Goal: Task Accomplishment & Management: Manage account settings

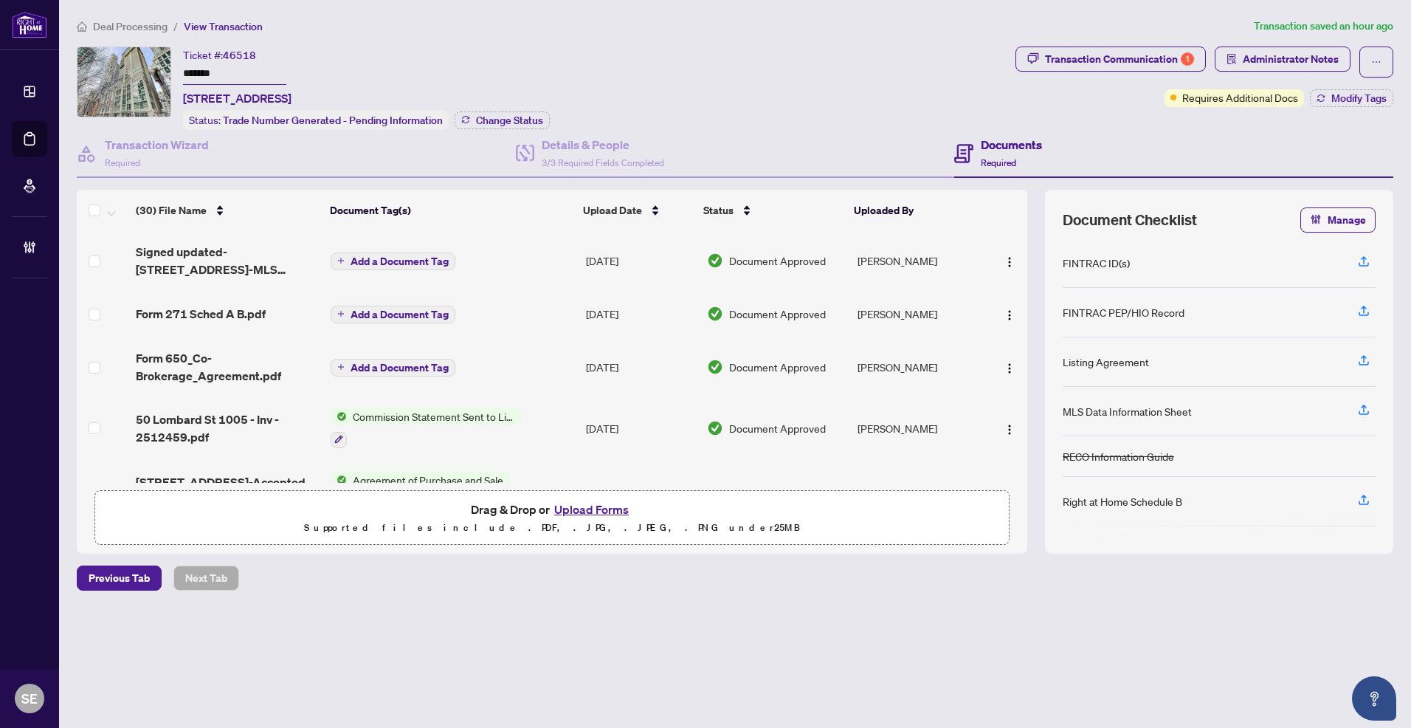
click at [0, 0] on link "Deal Processing" at bounding box center [0, 0] width 0 height 0
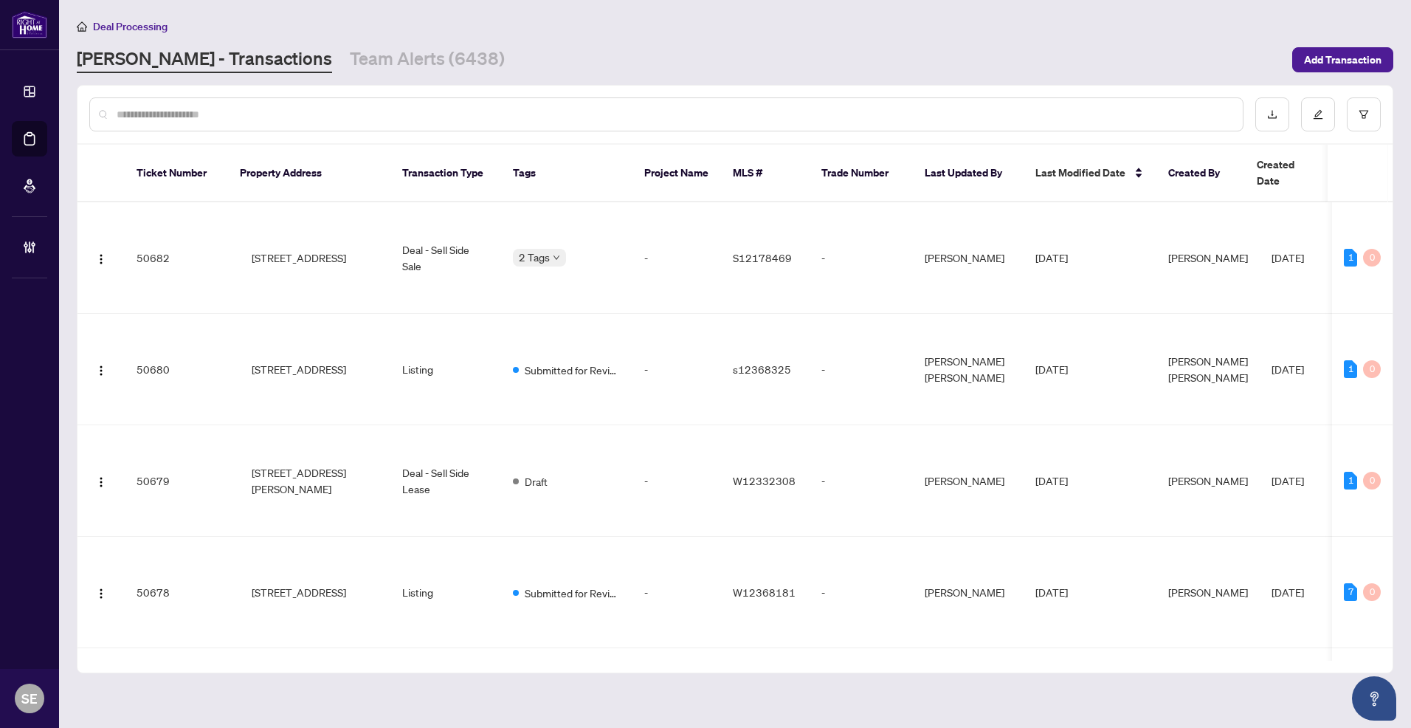
click at [365, 120] on input "text" at bounding box center [674, 114] width 1114 height 16
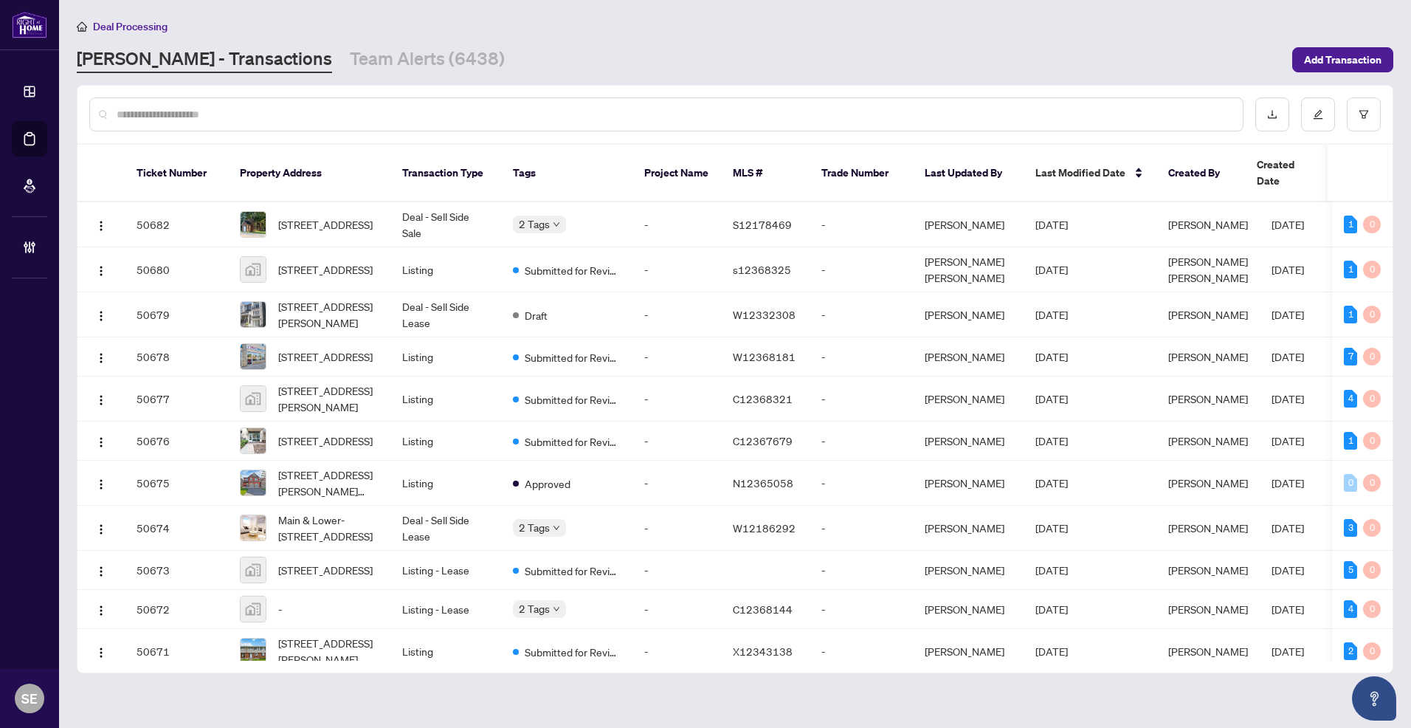
paste input "*****"
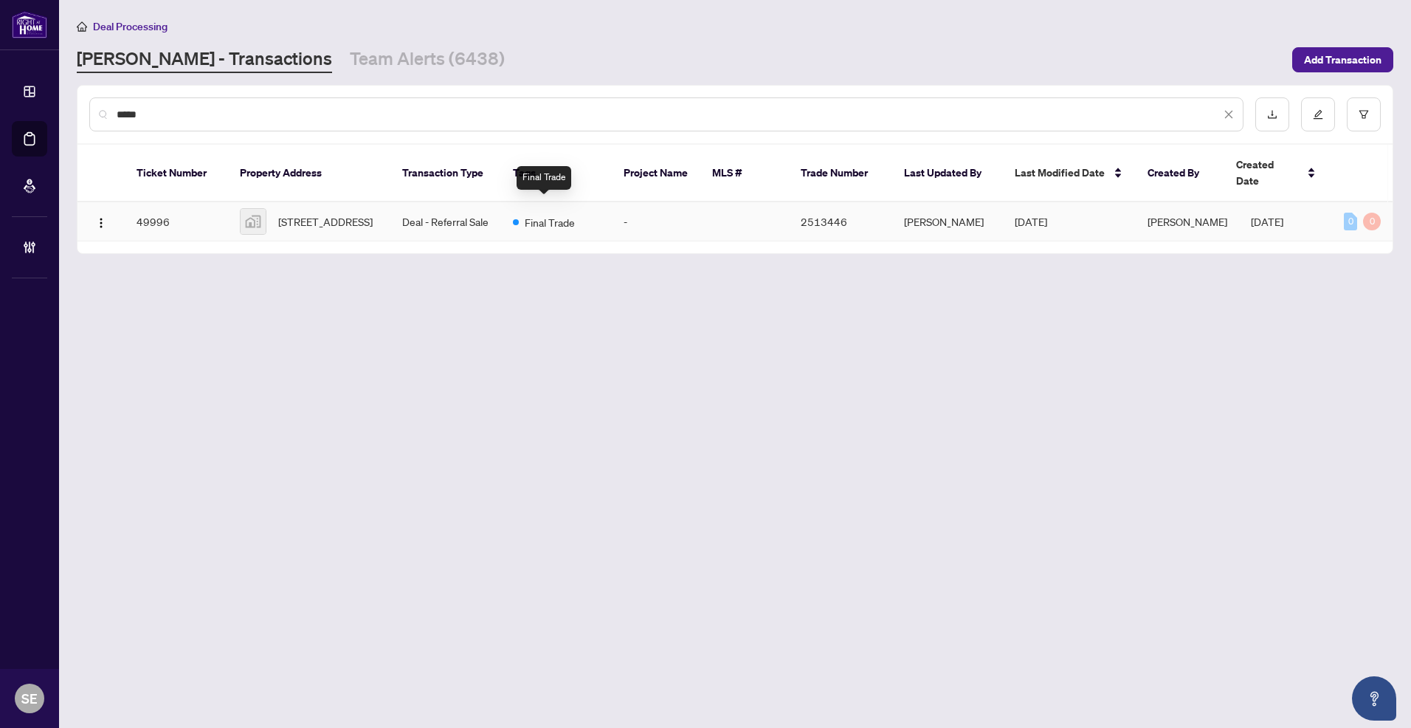
type input "*****"
click at [646, 227] on td "-" at bounding box center [656, 221] width 89 height 39
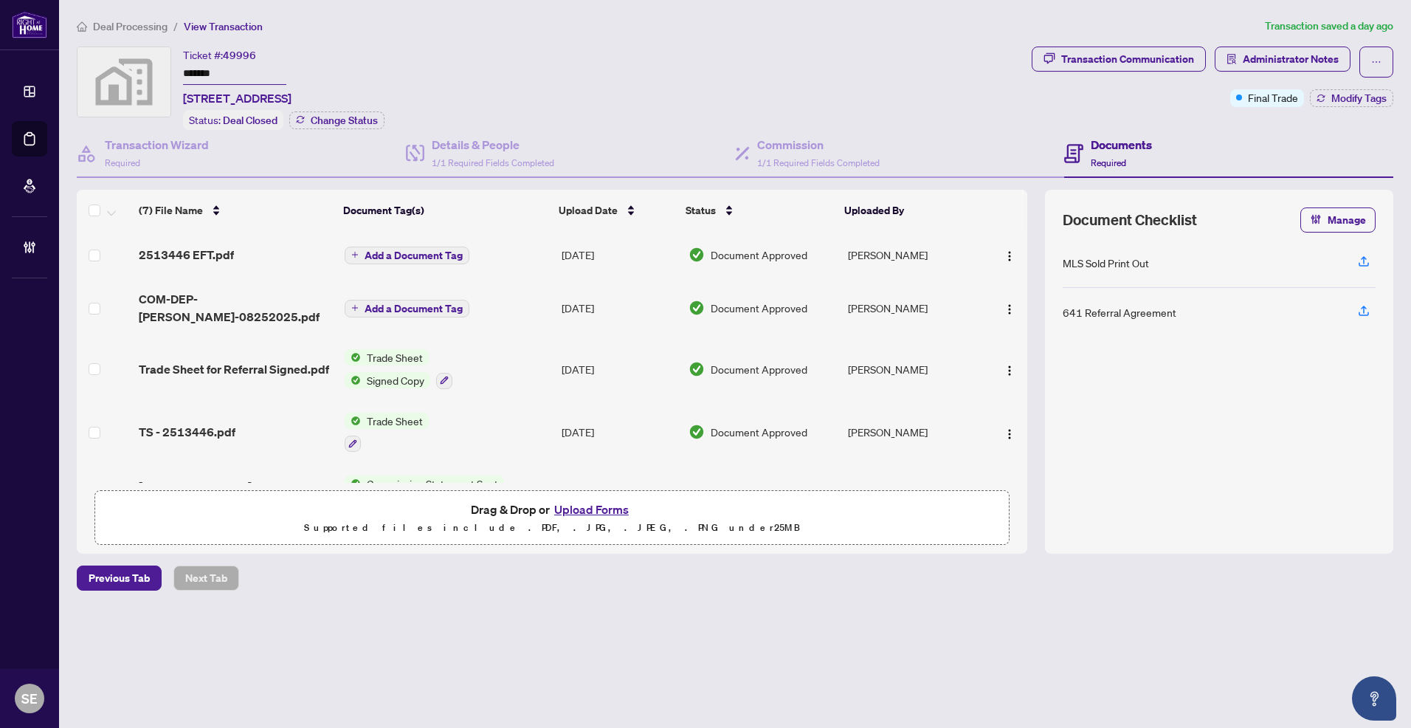
click at [526, 259] on td "Add a Document Tag" at bounding box center [447, 254] width 217 height 47
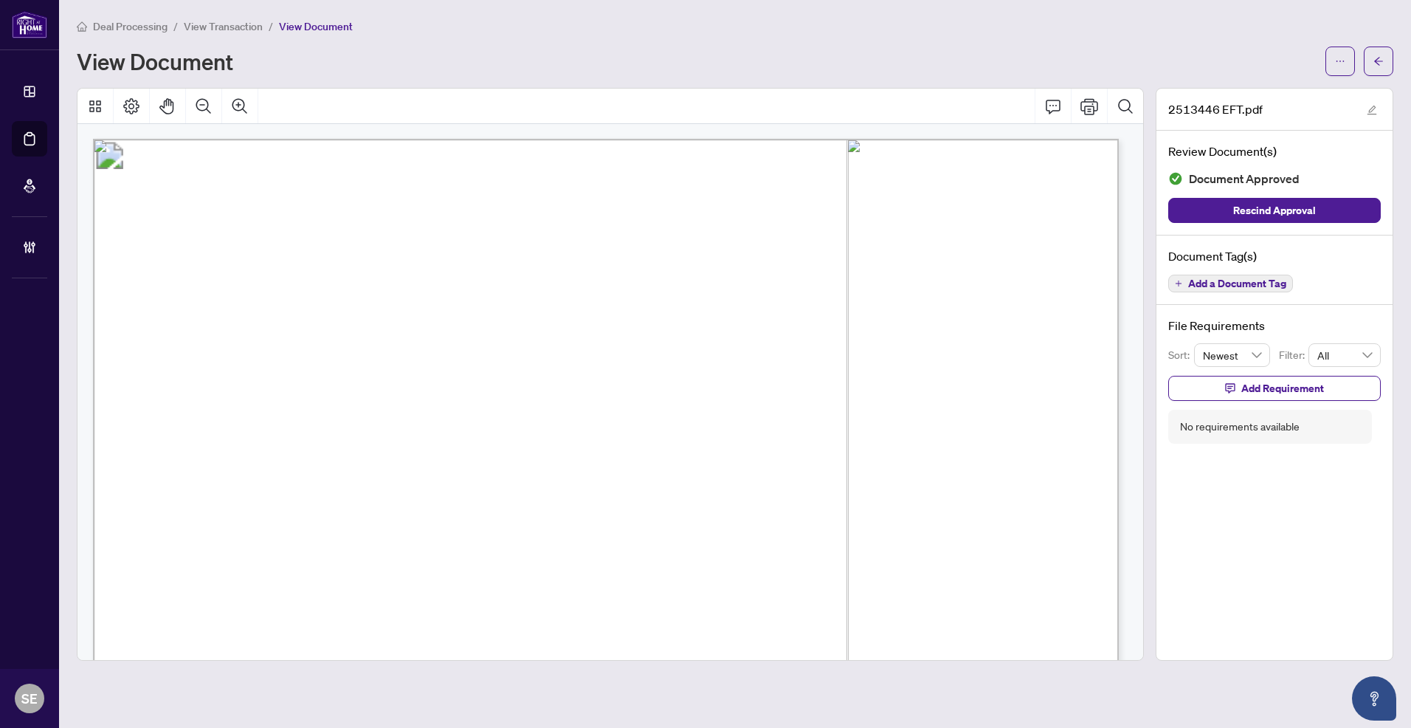
click at [1385, 58] on button "button" at bounding box center [1379, 61] width 30 height 30
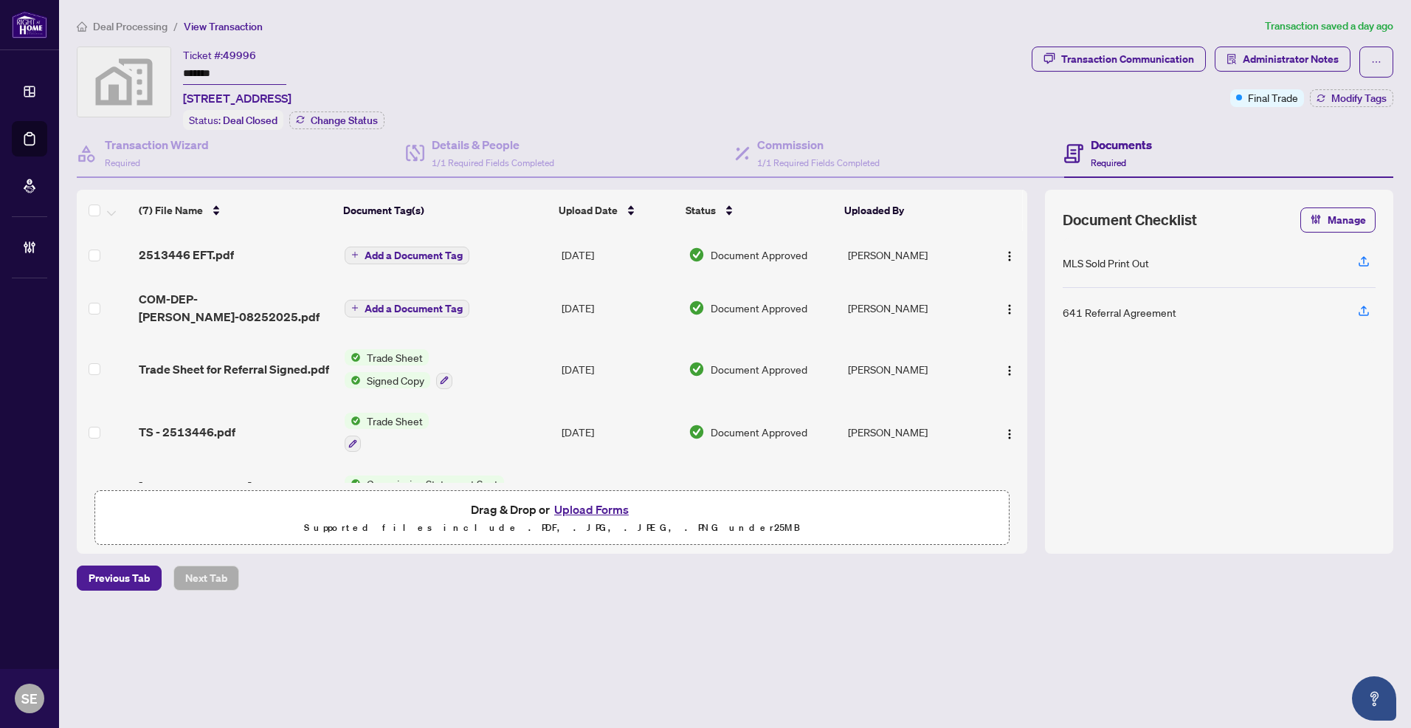
click at [792, 300] on span "Document Approved" at bounding box center [759, 308] width 97 height 16
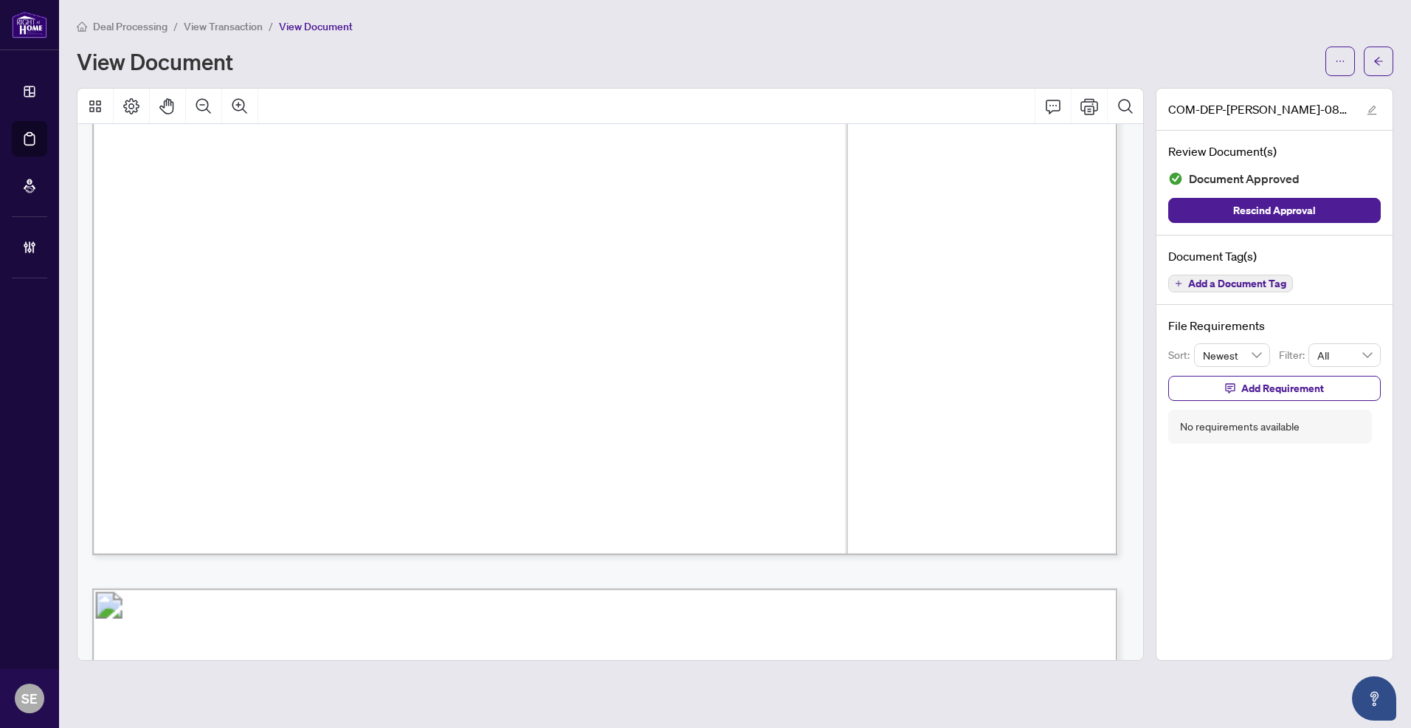
scroll to position [5018, 0]
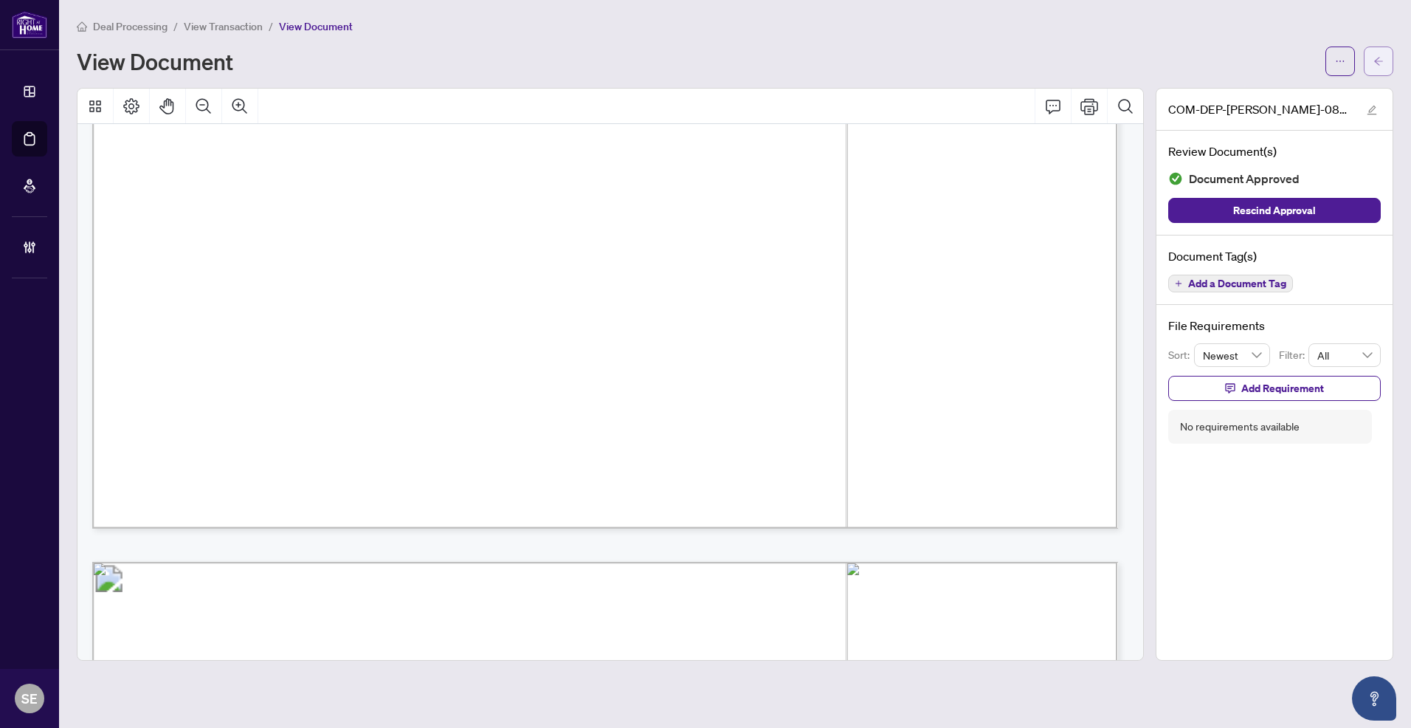
click at [1374, 62] on icon "arrow-left" at bounding box center [1378, 61] width 10 height 10
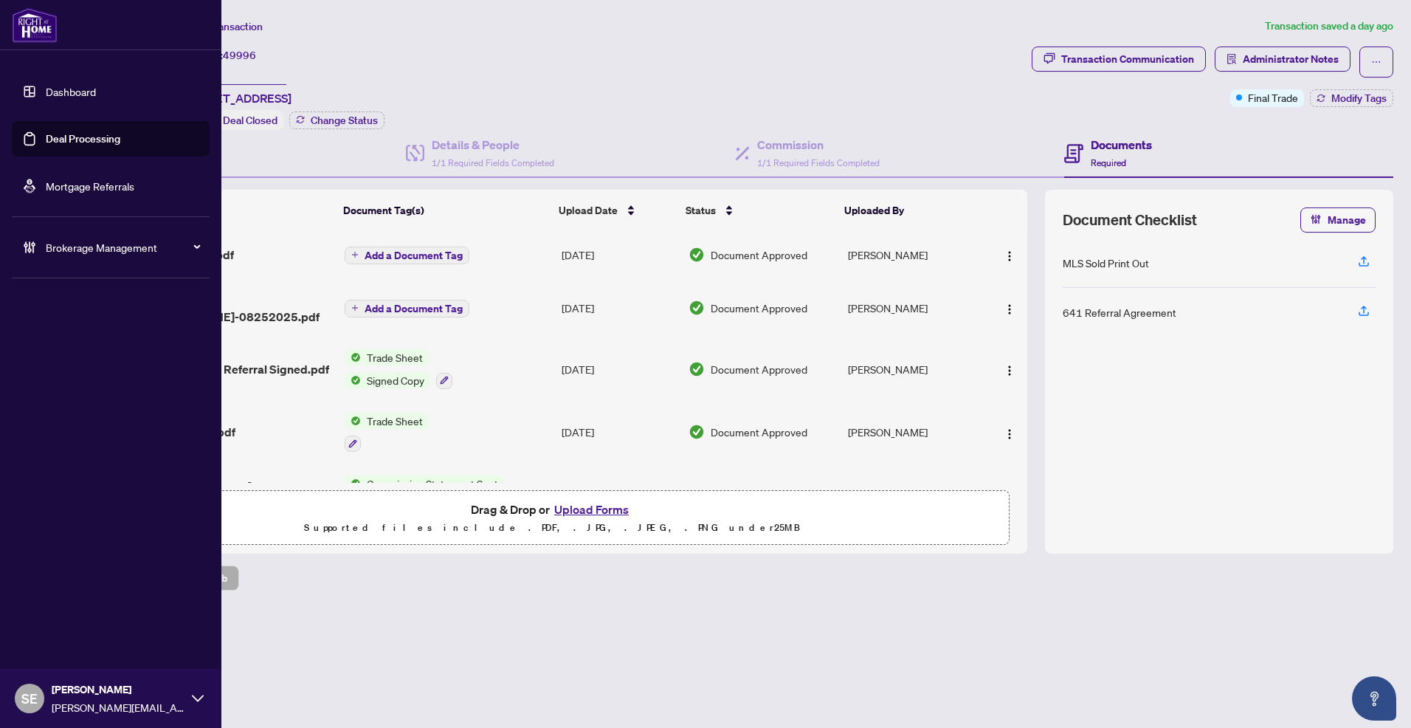
click at [46, 137] on link "Deal Processing" at bounding box center [83, 138] width 75 height 13
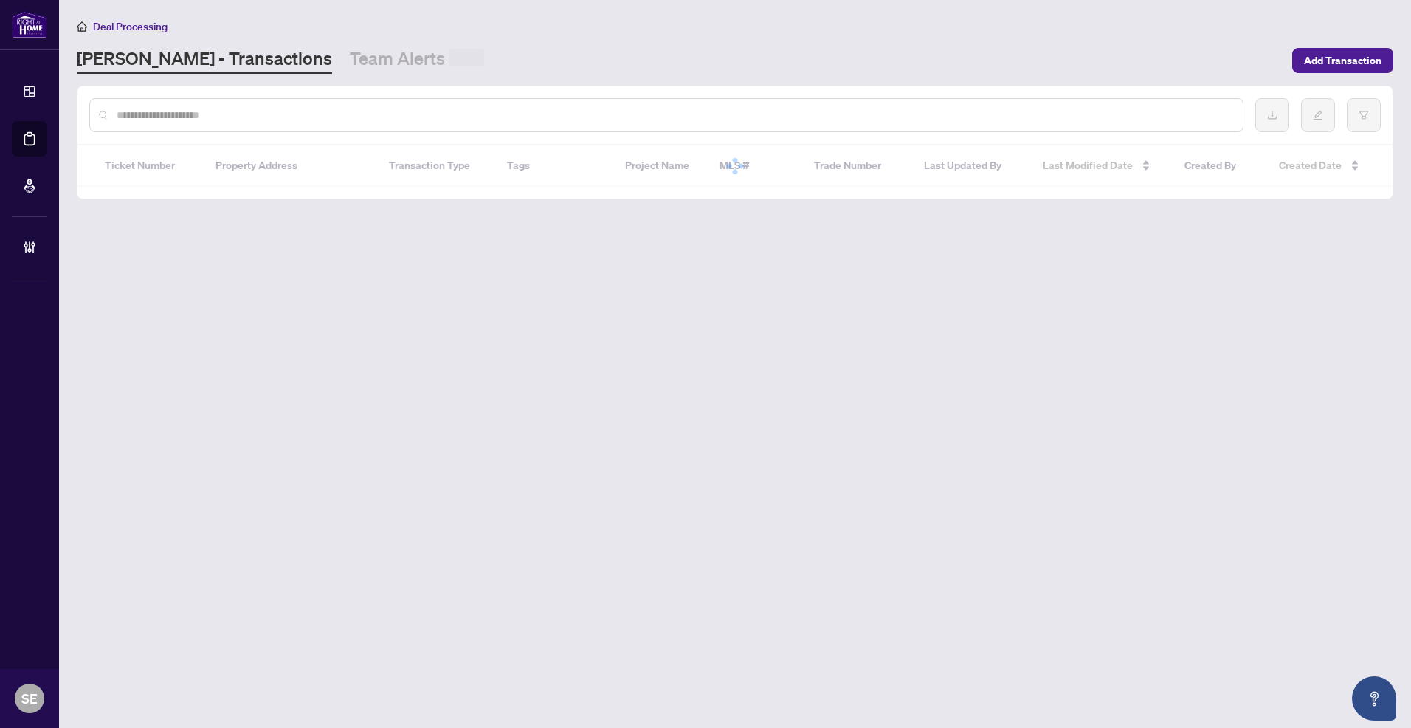
click at [450, 119] on input "text" at bounding box center [674, 115] width 1114 height 16
paste input "*******"
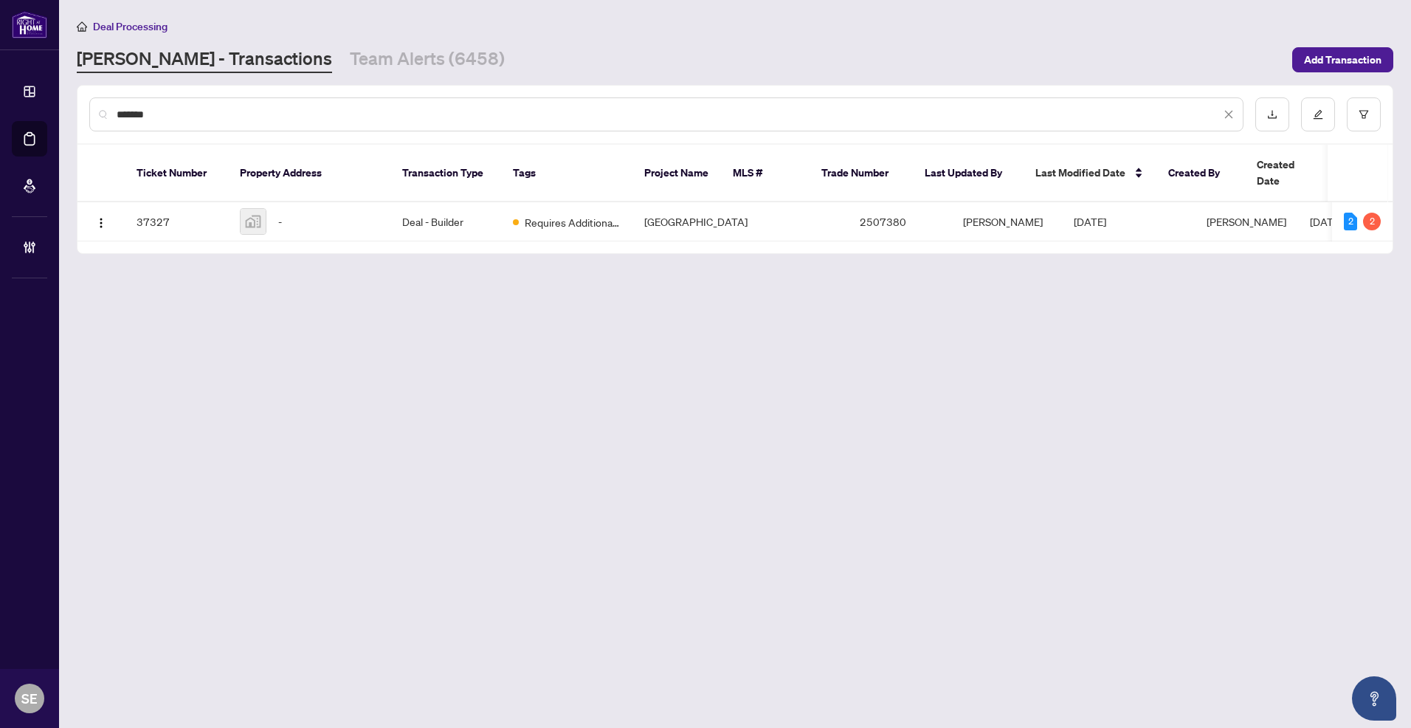
type input "*******"
click at [649, 202] on td "[GEOGRAPHIC_DATA]" at bounding box center [695, 221] width 127 height 39
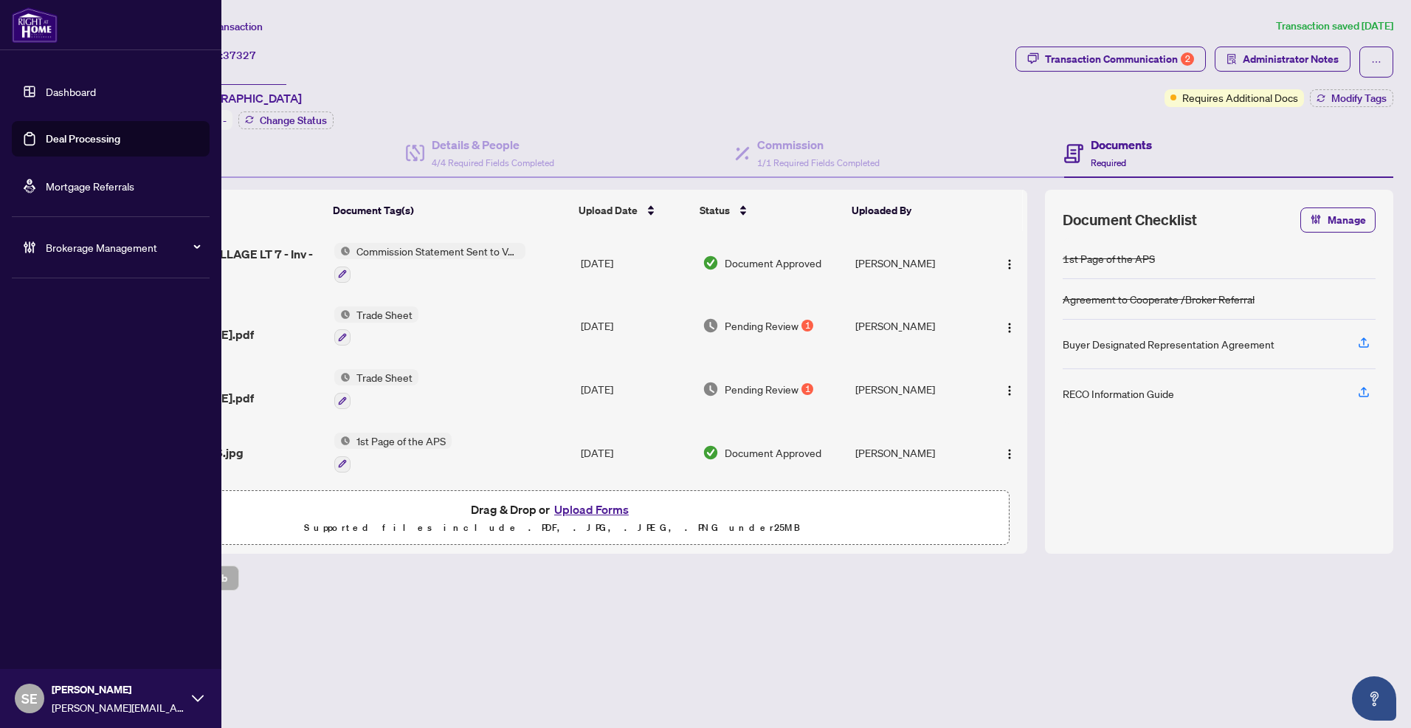
drag, startPoint x: 38, startPoint y: 135, endPoint x: 197, endPoint y: 135, distance: 158.7
click at [46, 135] on link "Deal Processing" at bounding box center [83, 138] width 75 height 13
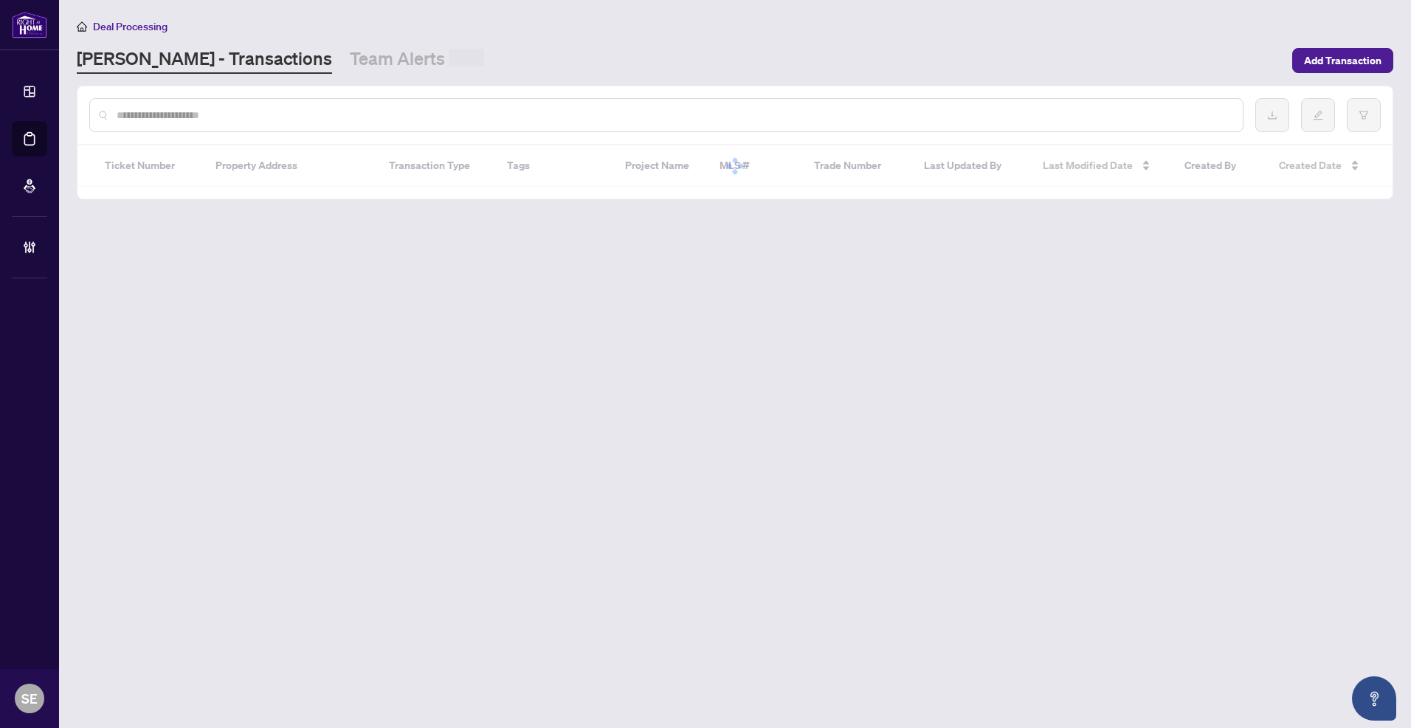
click at [298, 122] on div at bounding box center [666, 115] width 1154 height 34
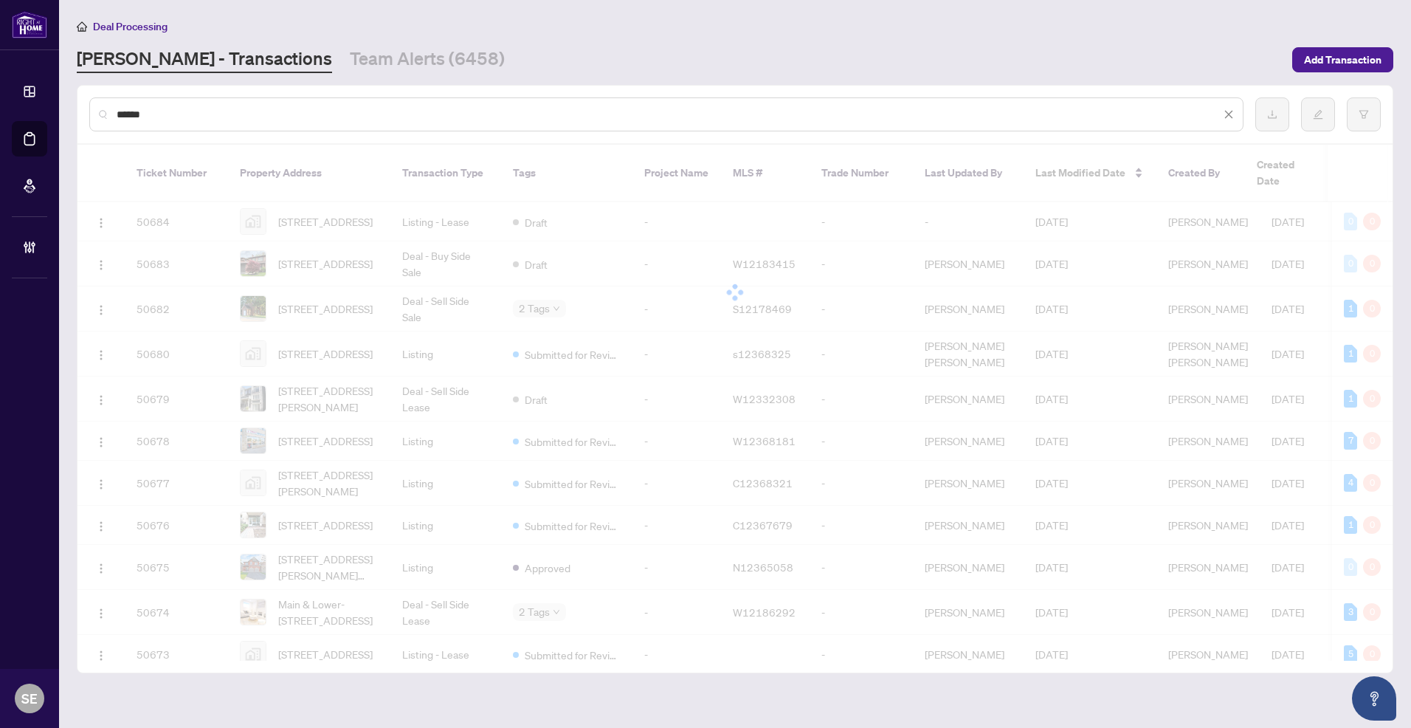
type input "*******"
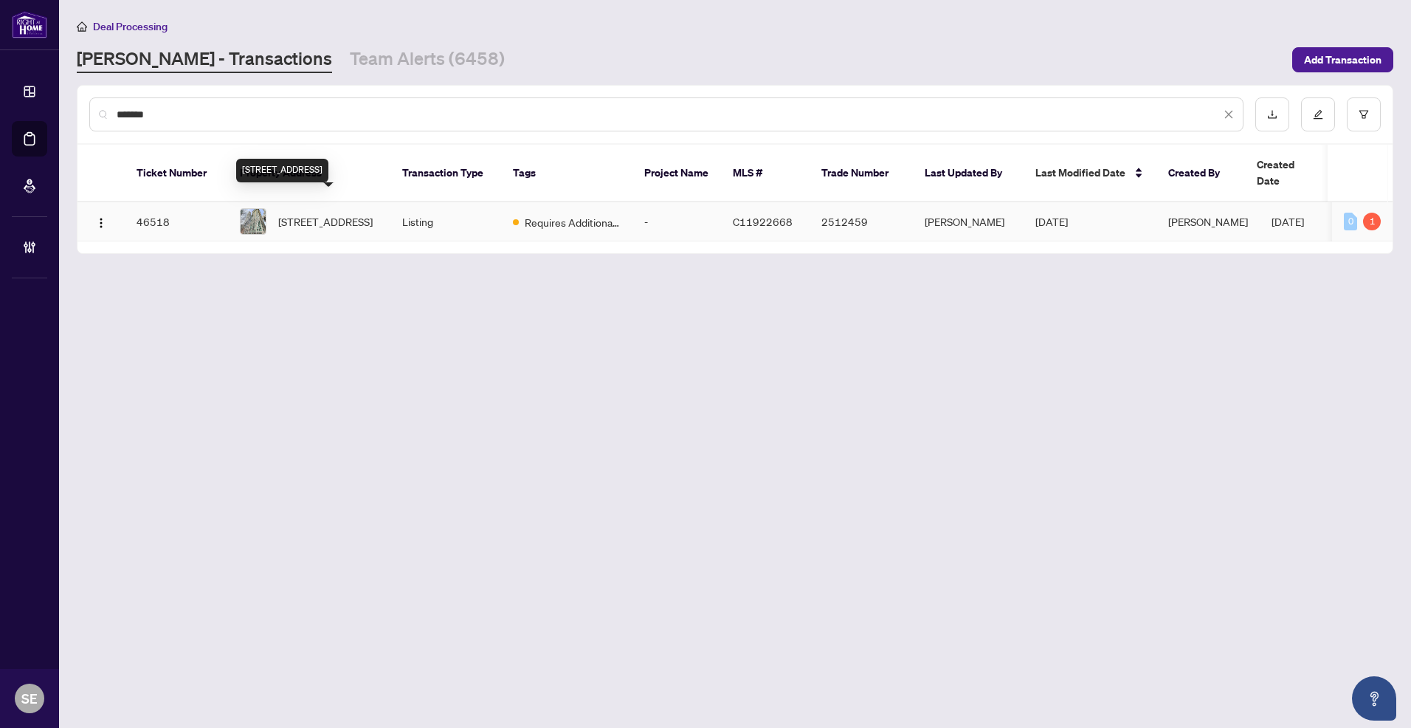
click at [393, 202] on td "Listing" at bounding box center [445, 221] width 111 height 39
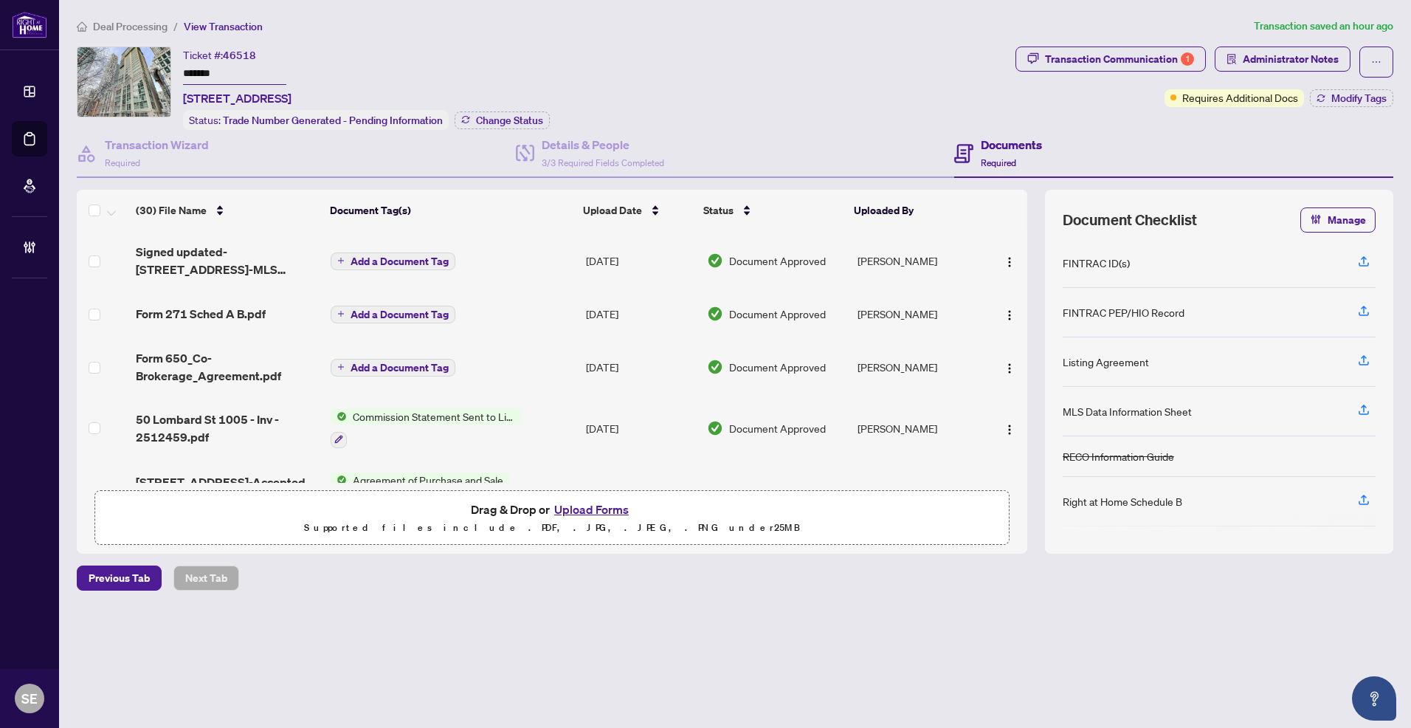
click at [968, 83] on div "Ticket #: 46518 ******* [STREET_ADDRESS] Status: Trade Number Generated - Pendi…" at bounding box center [543, 87] width 933 height 83
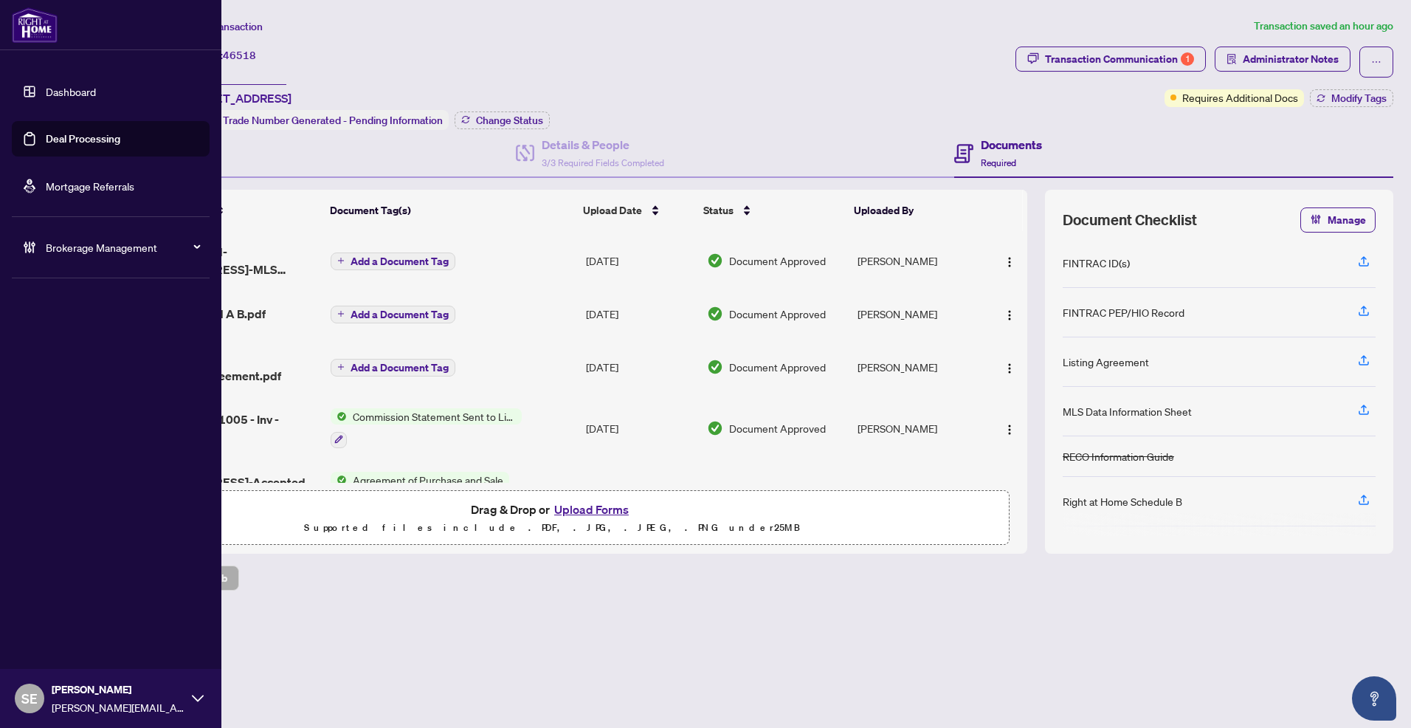
drag, startPoint x: 232, startPoint y: 68, endPoint x: -113, endPoint y: 74, distance: 344.7
click at [0, 74] on html "Dashboard Deal Processing Mortgage Referrals Brokerage Management SE [PERSON_NA…" at bounding box center [705, 364] width 1411 height 728
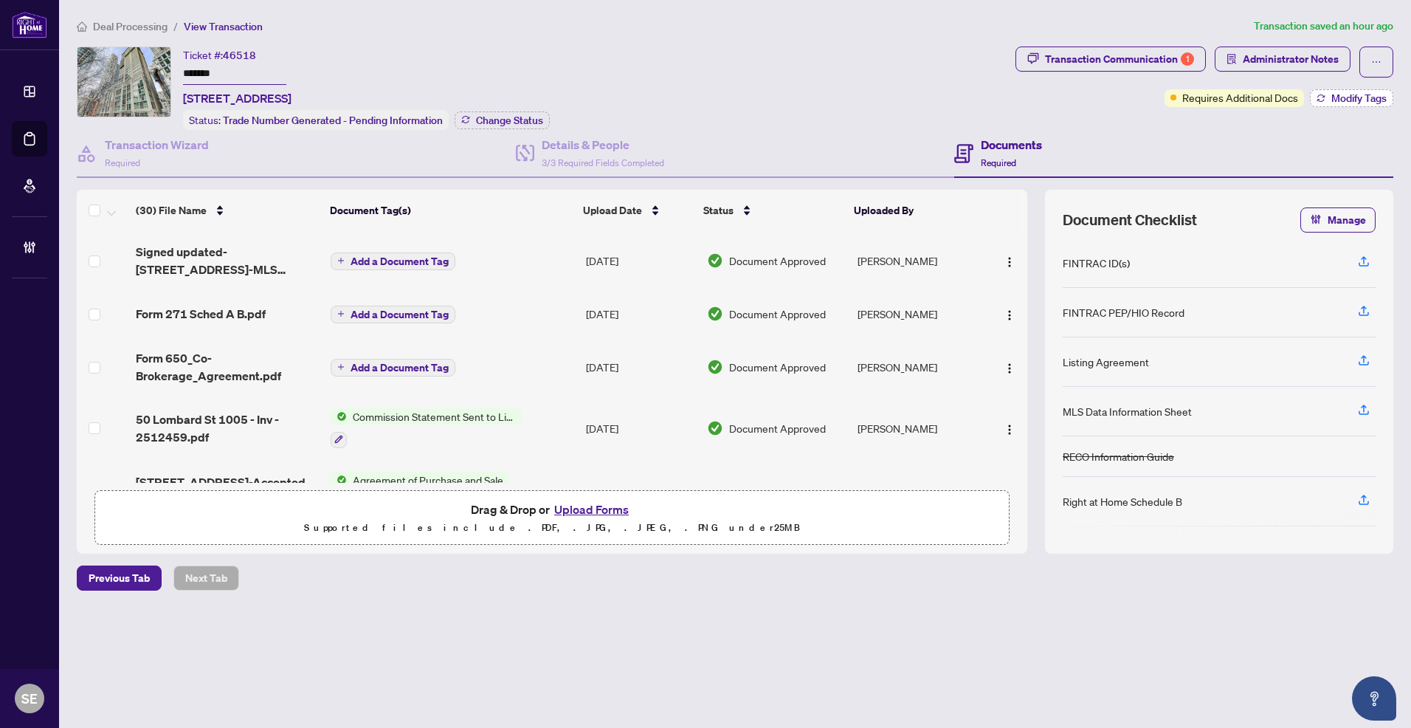
click at [1379, 101] on span "Modify Tags" at bounding box center [1358, 98] width 55 height 10
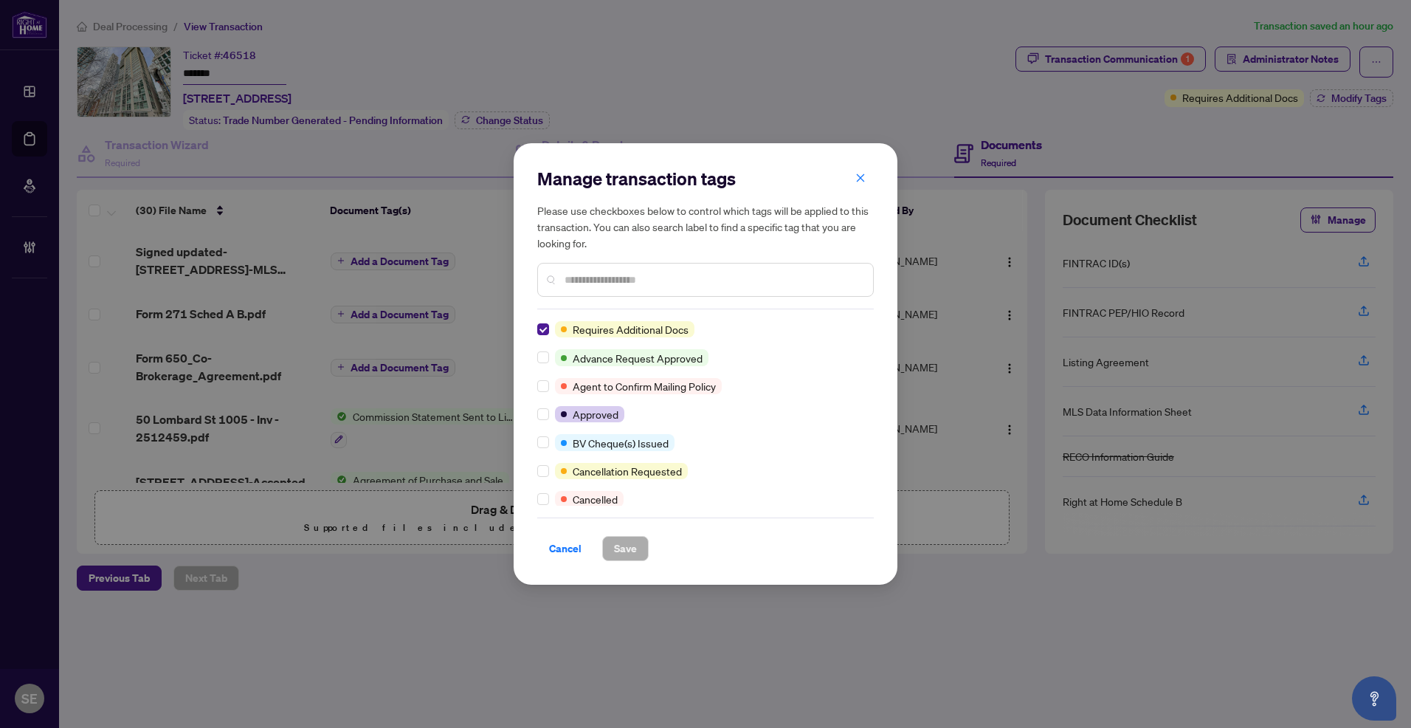
drag, startPoint x: 625, startPoint y: 289, endPoint x: 615, endPoint y: 290, distance: 9.7
click at [624, 289] on div at bounding box center [705, 280] width 337 height 34
click at [722, 275] on input "text" at bounding box center [713, 280] width 297 height 16
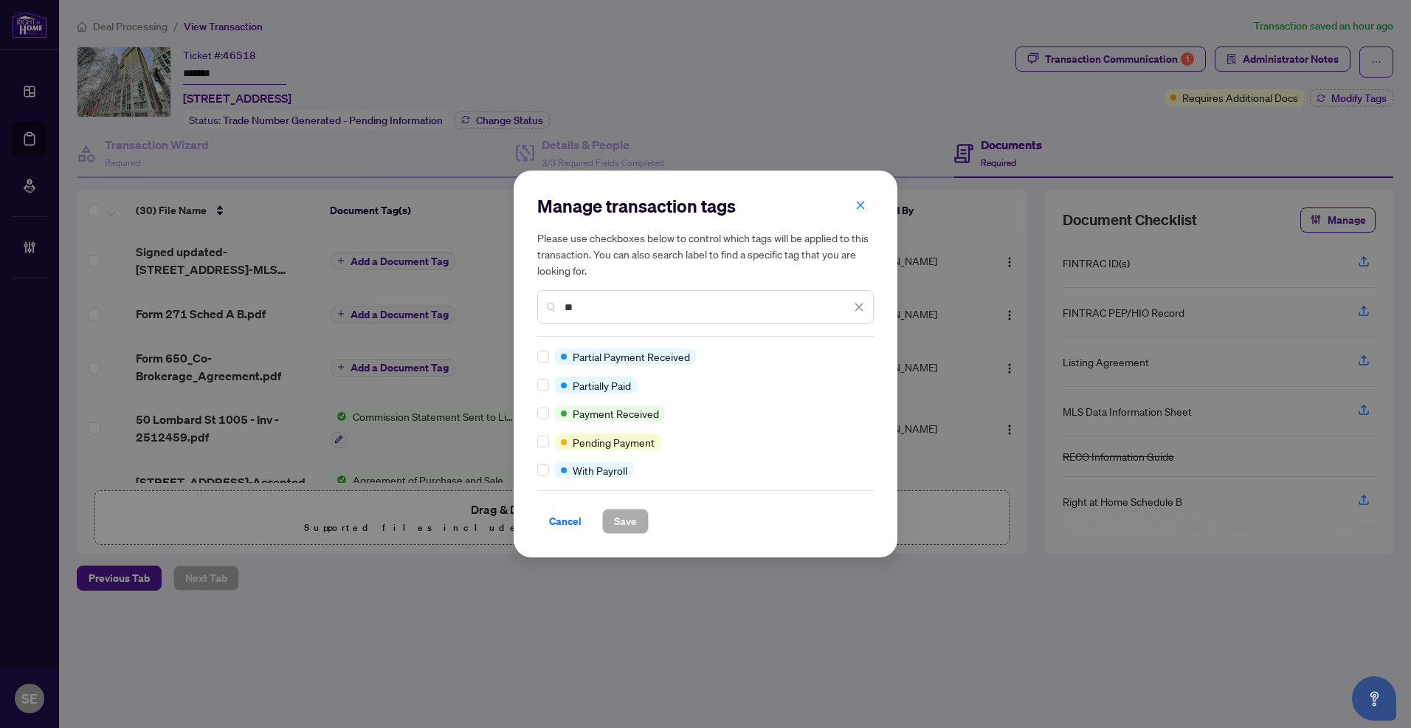
type input "**"
drag, startPoint x: 625, startPoint y: 517, endPoint x: 514, endPoint y: 497, distance: 112.6
click at [624, 517] on span "Save" at bounding box center [625, 521] width 23 height 24
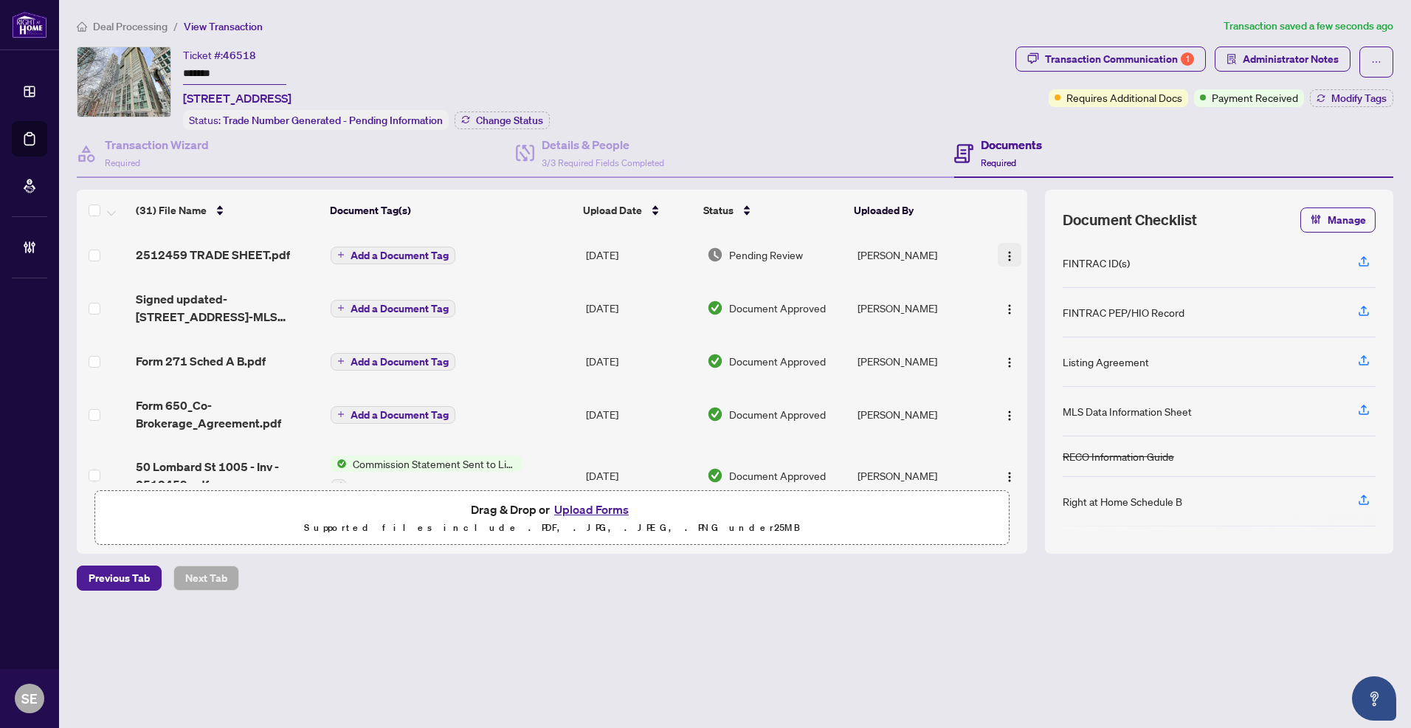
click at [1004, 250] on img "button" at bounding box center [1010, 256] width 12 height 12
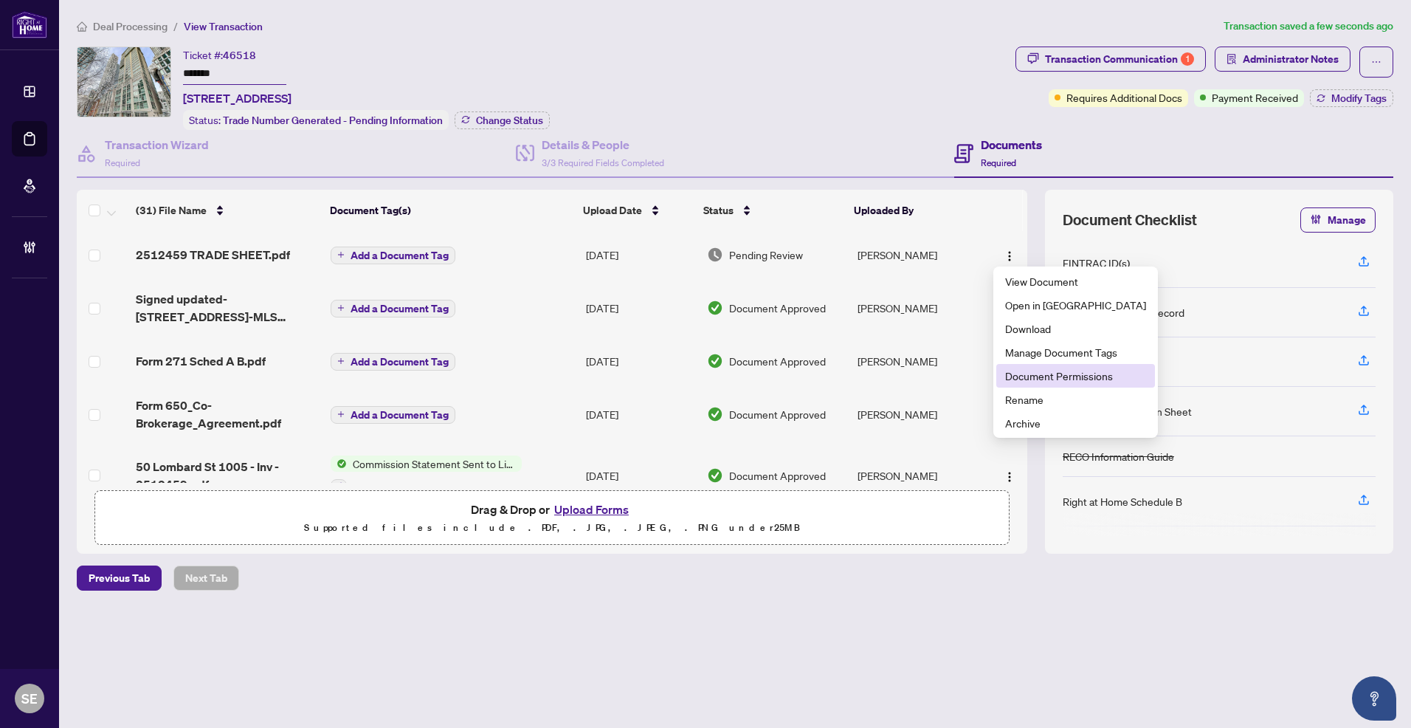
click at [1037, 371] on span "Document Permissions" at bounding box center [1075, 376] width 141 height 16
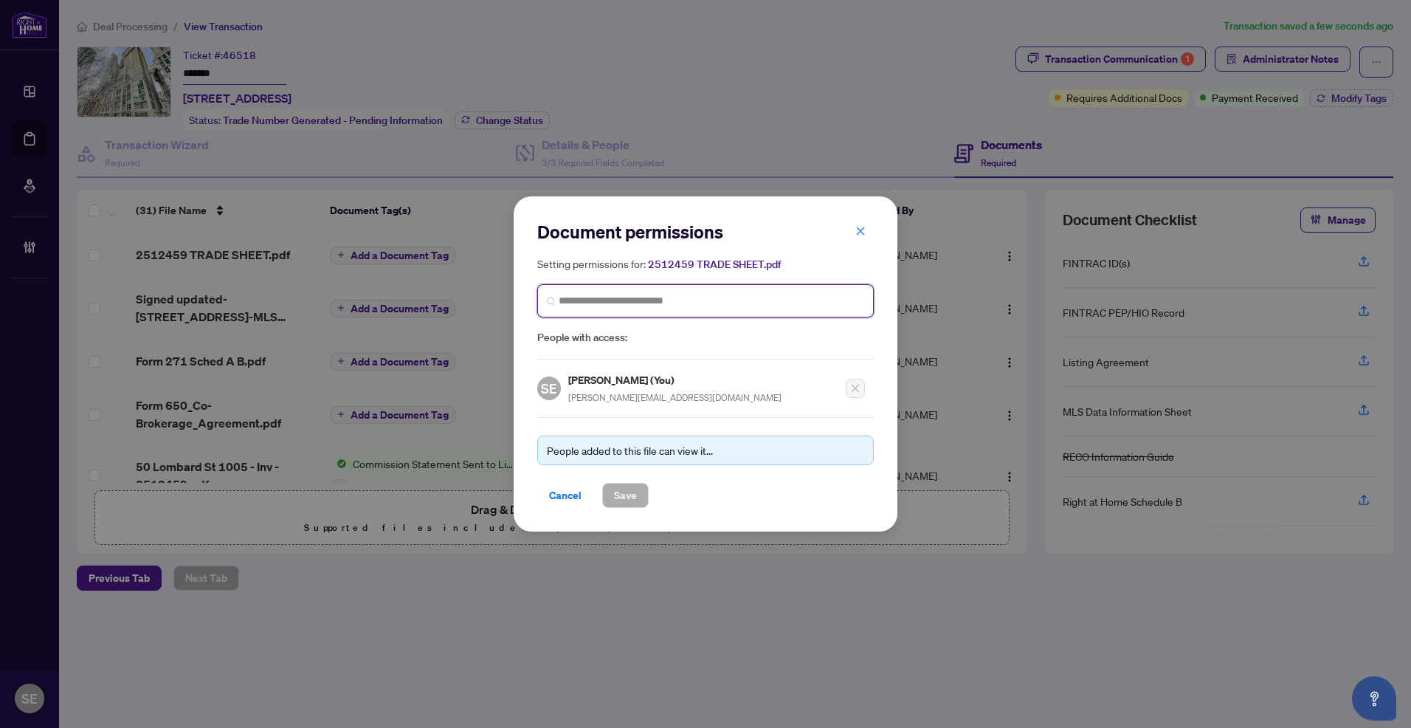
click at [672, 301] on input "search" at bounding box center [712, 300] width 306 height 15
type input "*******"
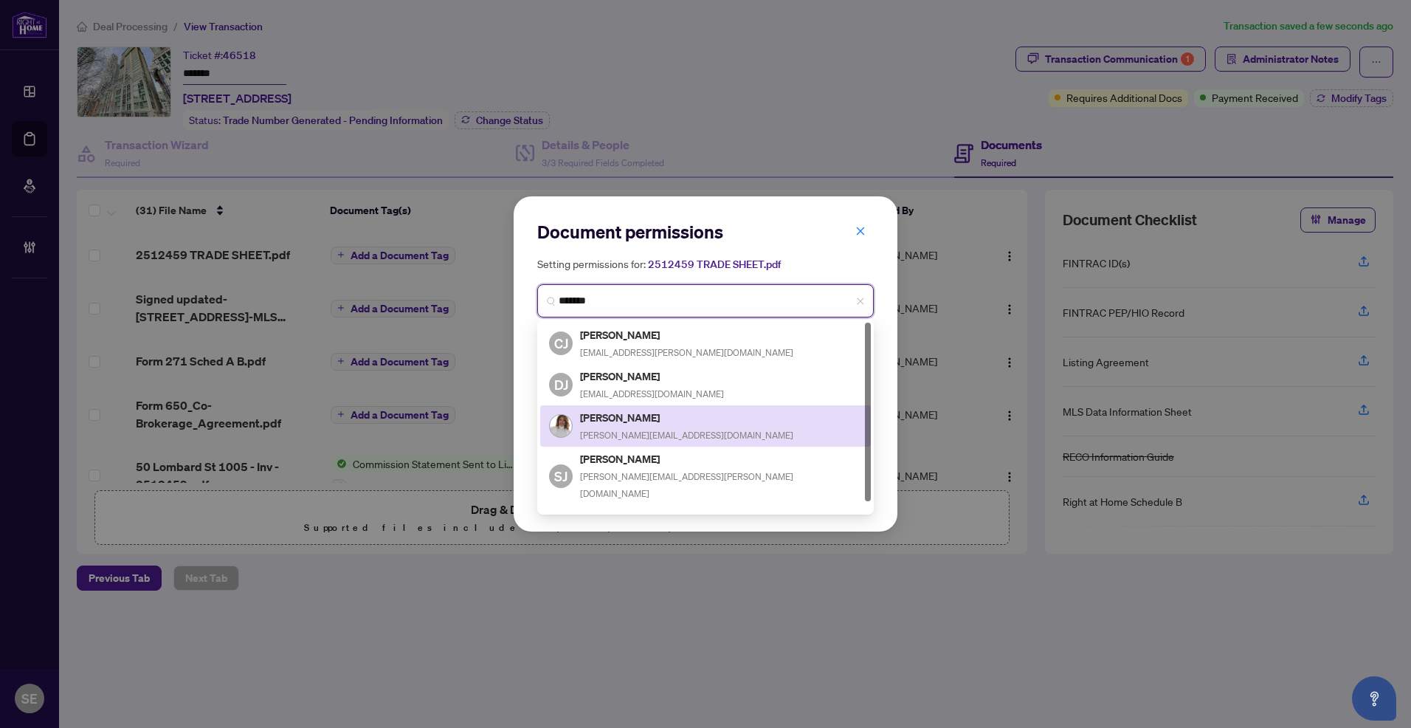
click at [700, 417] on h5 "[PERSON_NAME]" at bounding box center [686, 417] width 213 height 17
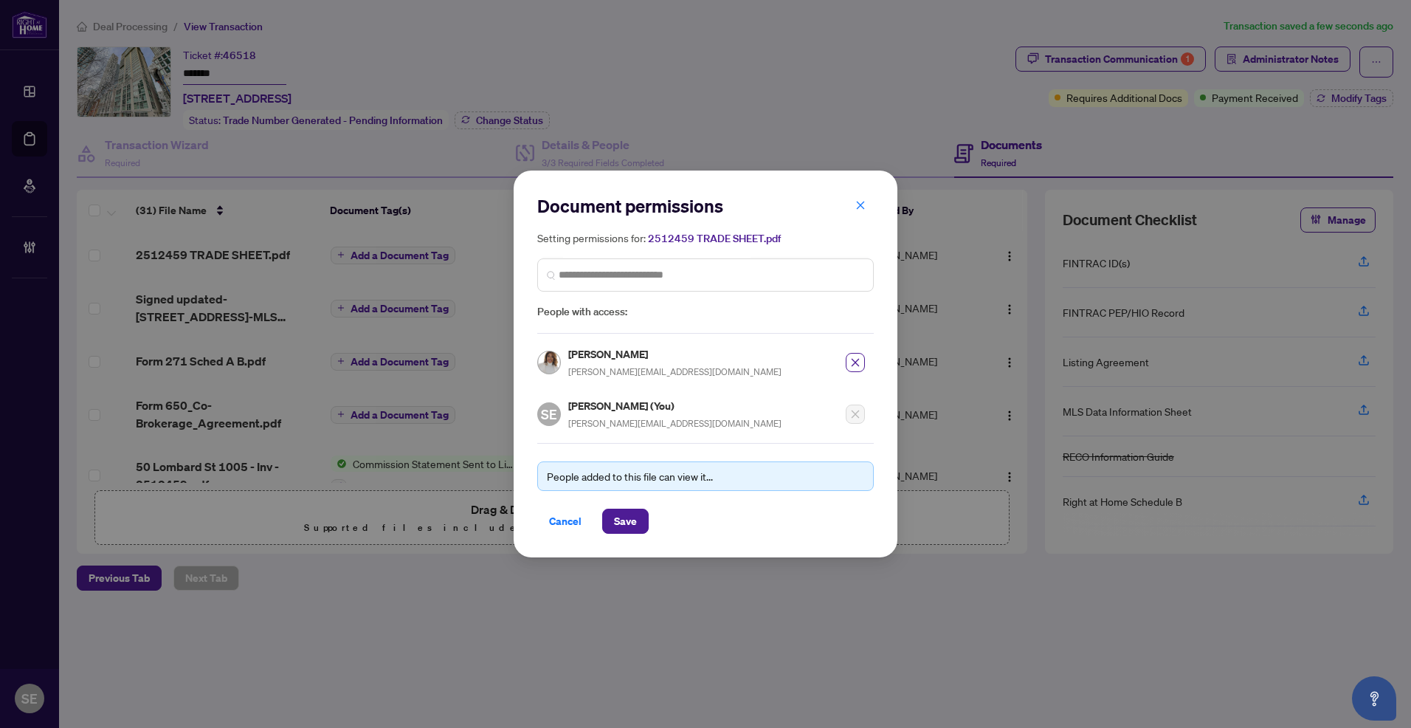
drag, startPoint x: 620, startPoint y: 532, endPoint x: 627, endPoint y: 535, distance: 7.9
click at [618, 532] on div "Document permissions Setting permissions for: 2512459 TRADE SHEET.pdf 3133 [PER…" at bounding box center [706, 363] width 384 height 386
click at [627, 531] on div "Document permissions Setting permissions for: 2512459 TRADE SHEET.pdf 3133 [PER…" at bounding box center [706, 363] width 384 height 386
click at [620, 523] on span "Save" at bounding box center [625, 521] width 23 height 24
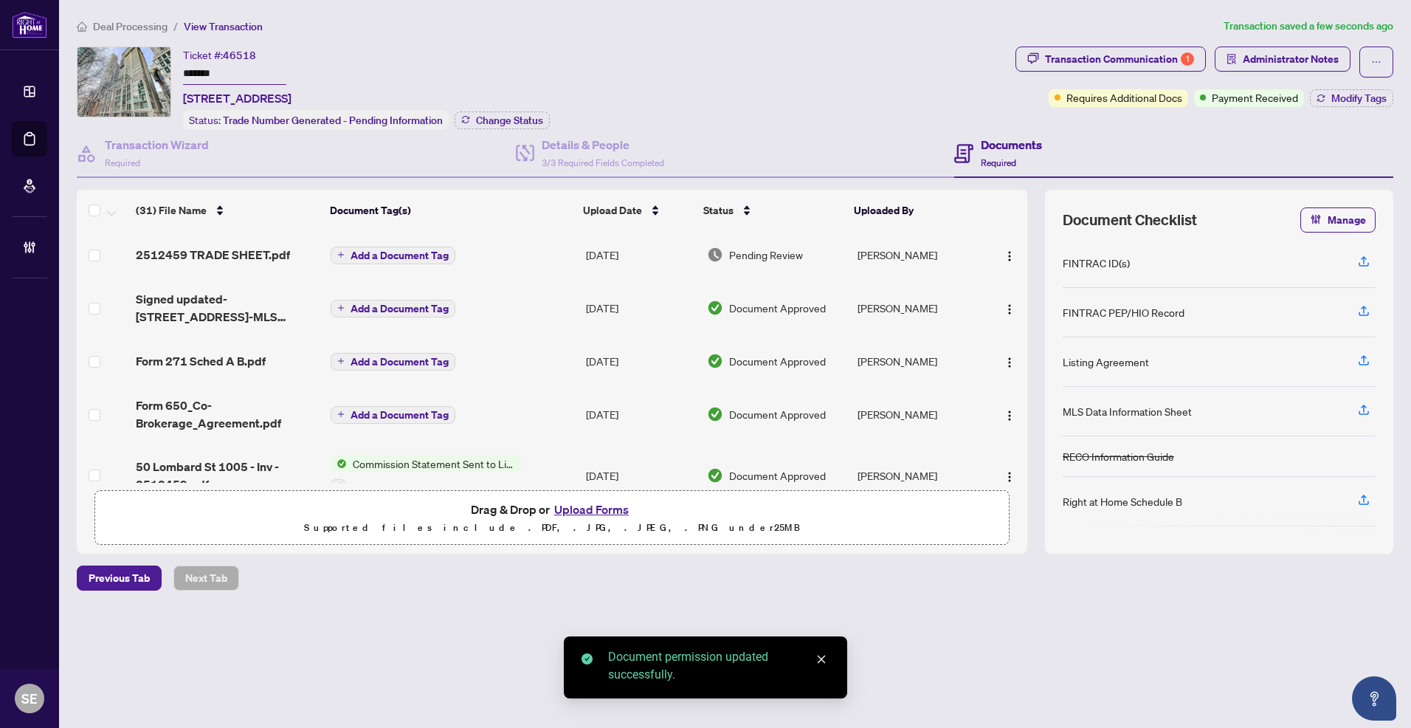
click at [934, 248] on td "[PERSON_NAME]" at bounding box center [918, 254] width 133 height 47
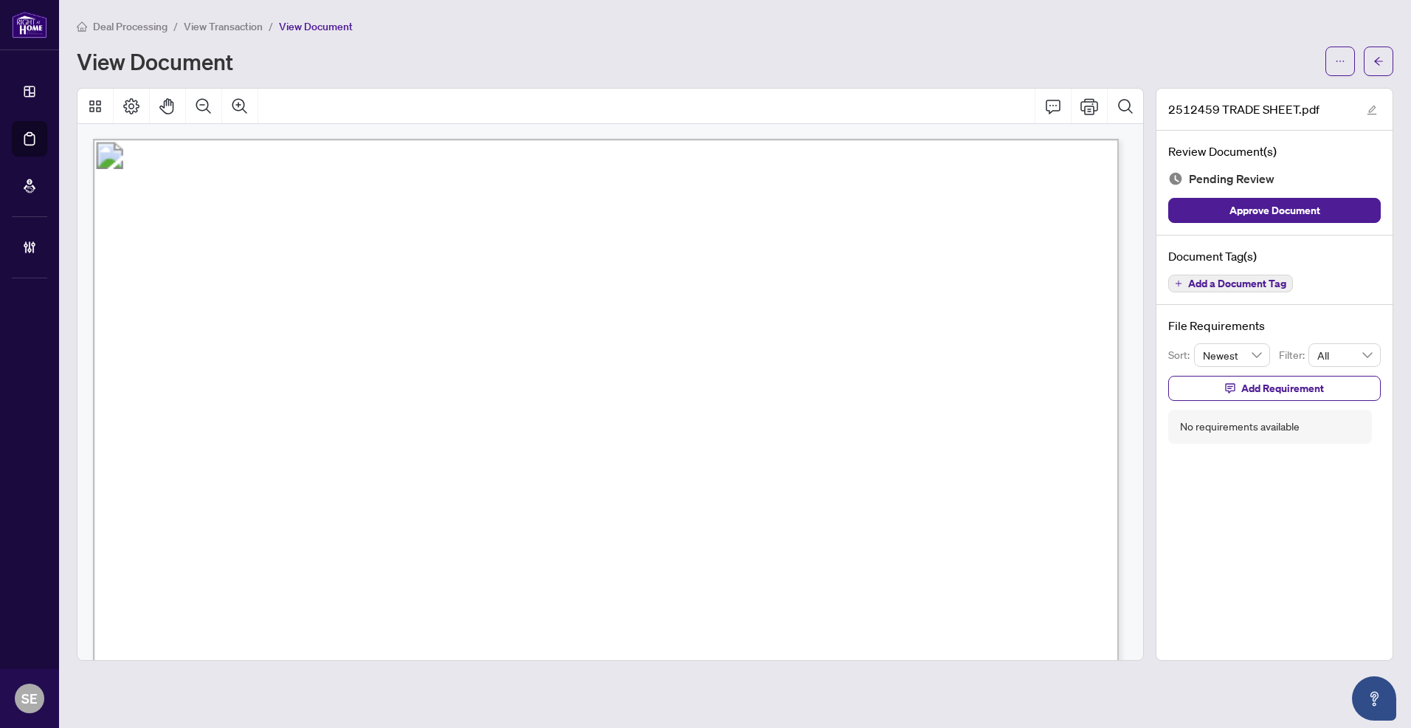
click at [1377, 58] on icon "arrow-left" at bounding box center [1378, 61] width 9 height 8
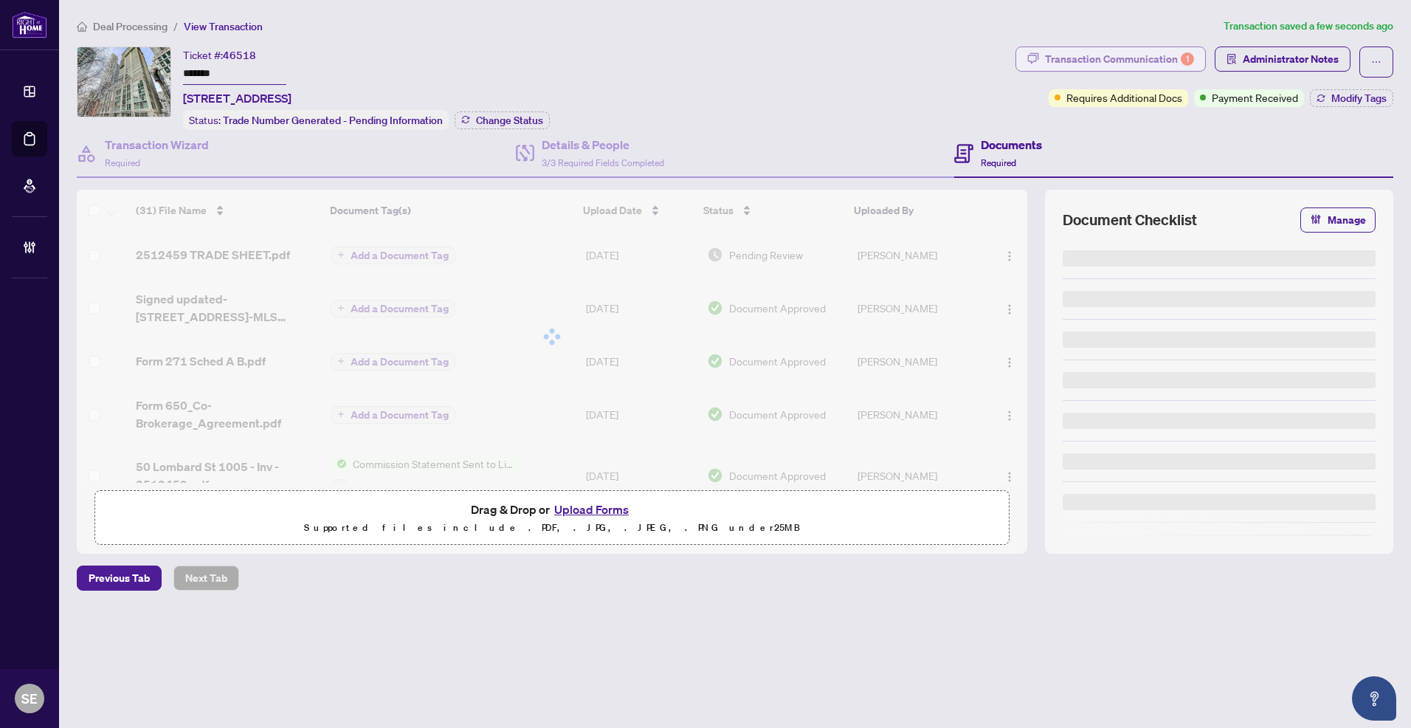
click at [1119, 54] on div "Transaction Communication 1" at bounding box center [1119, 59] width 149 height 24
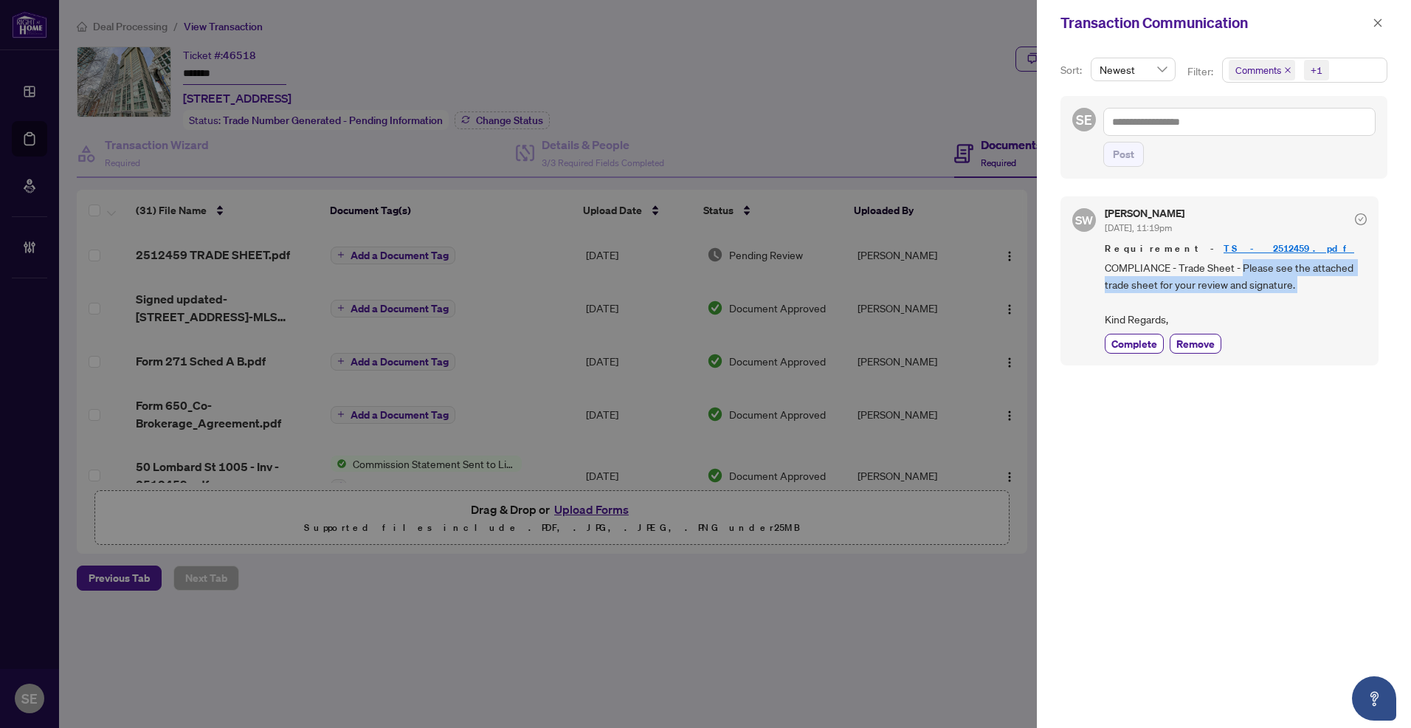
drag, startPoint x: 1290, startPoint y: 283, endPoint x: 1241, endPoint y: 266, distance: 52.0
click at [1241, 266] on span "COMPLIANCE - Trade Sheet - Please see the attached trade sheet for your review …" at bounding box center [1236, 293] width 262 height 69
copy span "Please see the attached trade sheet for your review and signature."
click at [1145, 120] on textarea at bounding box center [1239, 121] width 272 height 27
paste textarea "**********"
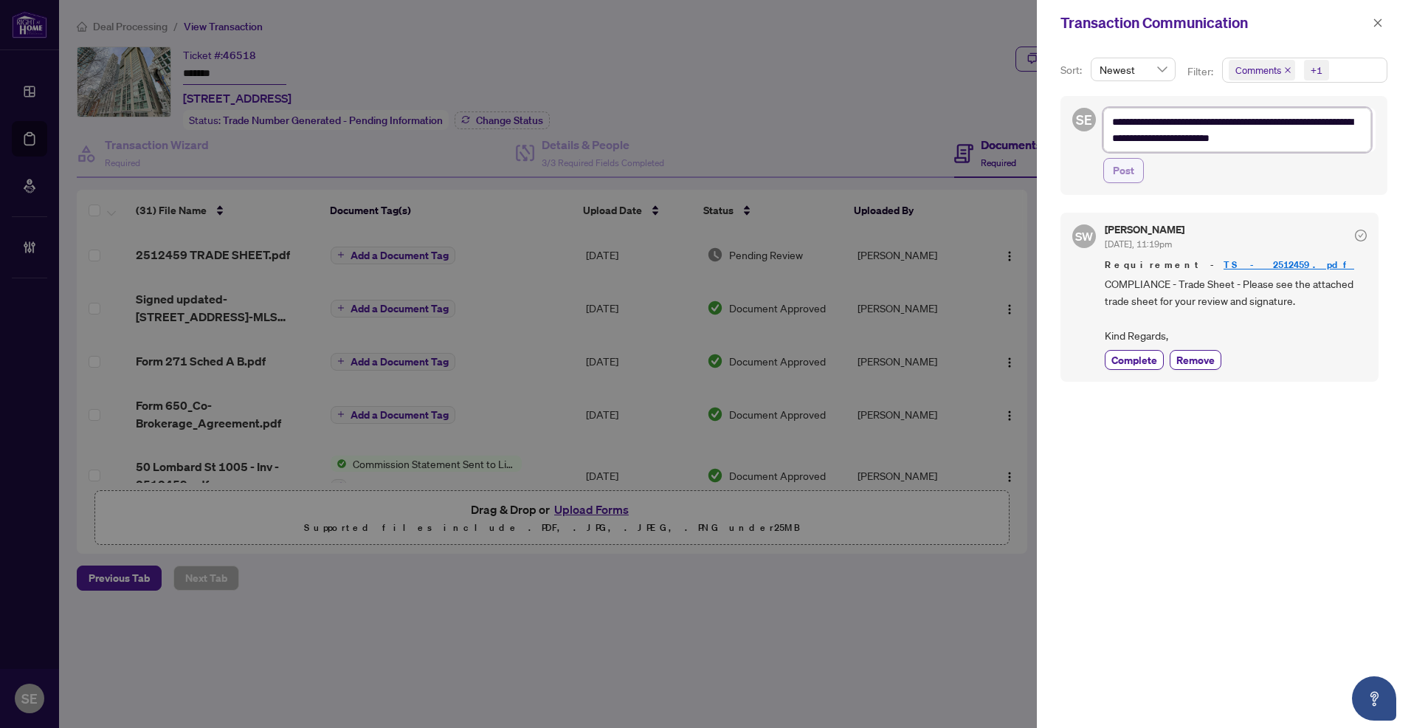
type textarea "**********"
click at [1123, 169] on span "Post" at bounding box center [1123, 171] width 21 height 24
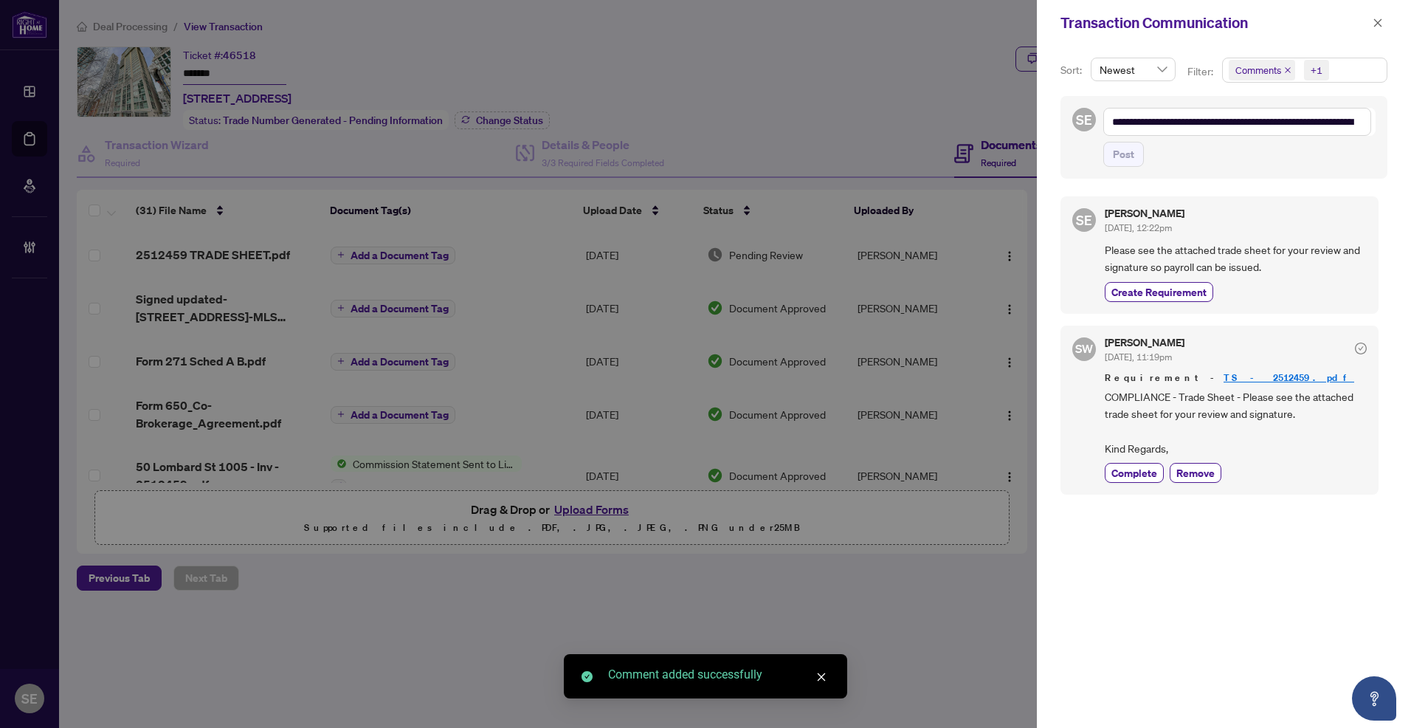
drag, startPoint x: 1176, startPoint y: 283, endPoint x: 1236, endPoint y: 213, distance: 93.2
click at [1175, 284] on span "Create Requirement" at bounding box center [1158, 291] width 95 height 15
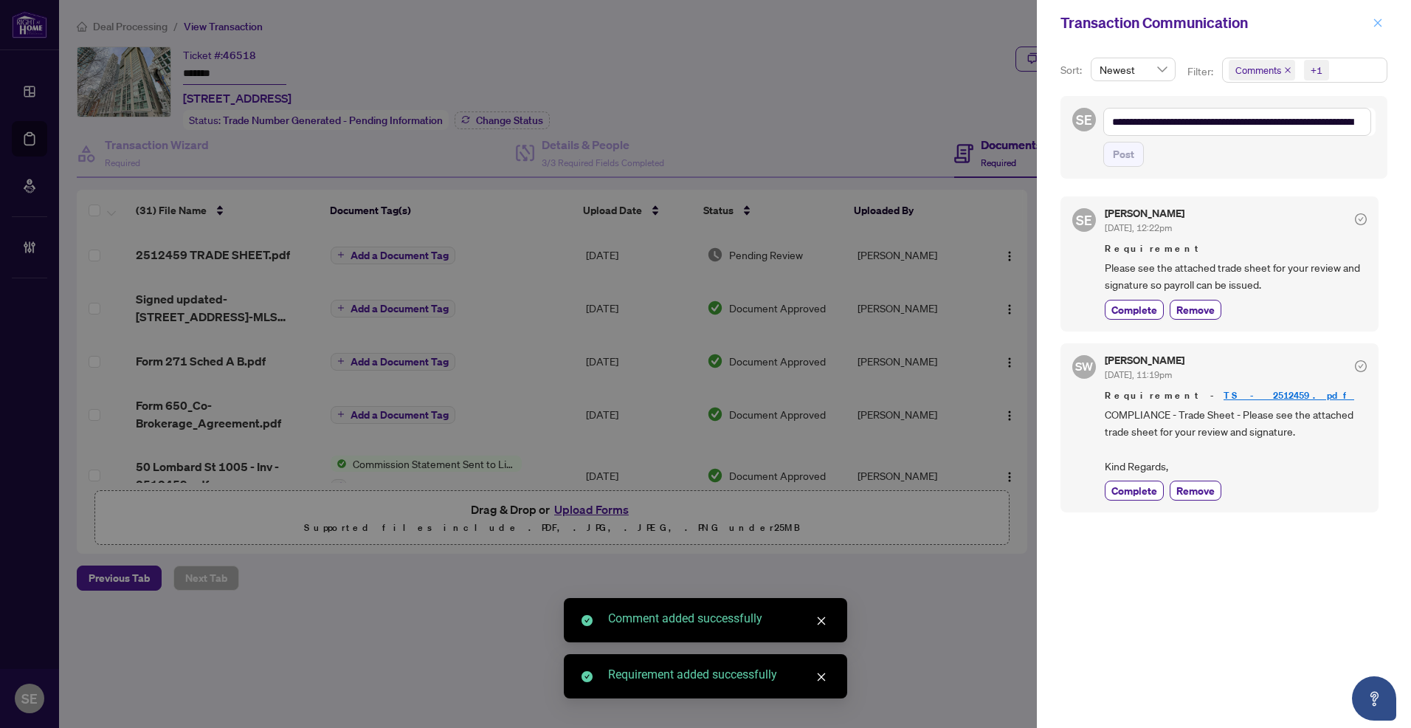
click at [1380, 20] on icon "close" at bounding box center [1378, 22] width 8 height 8
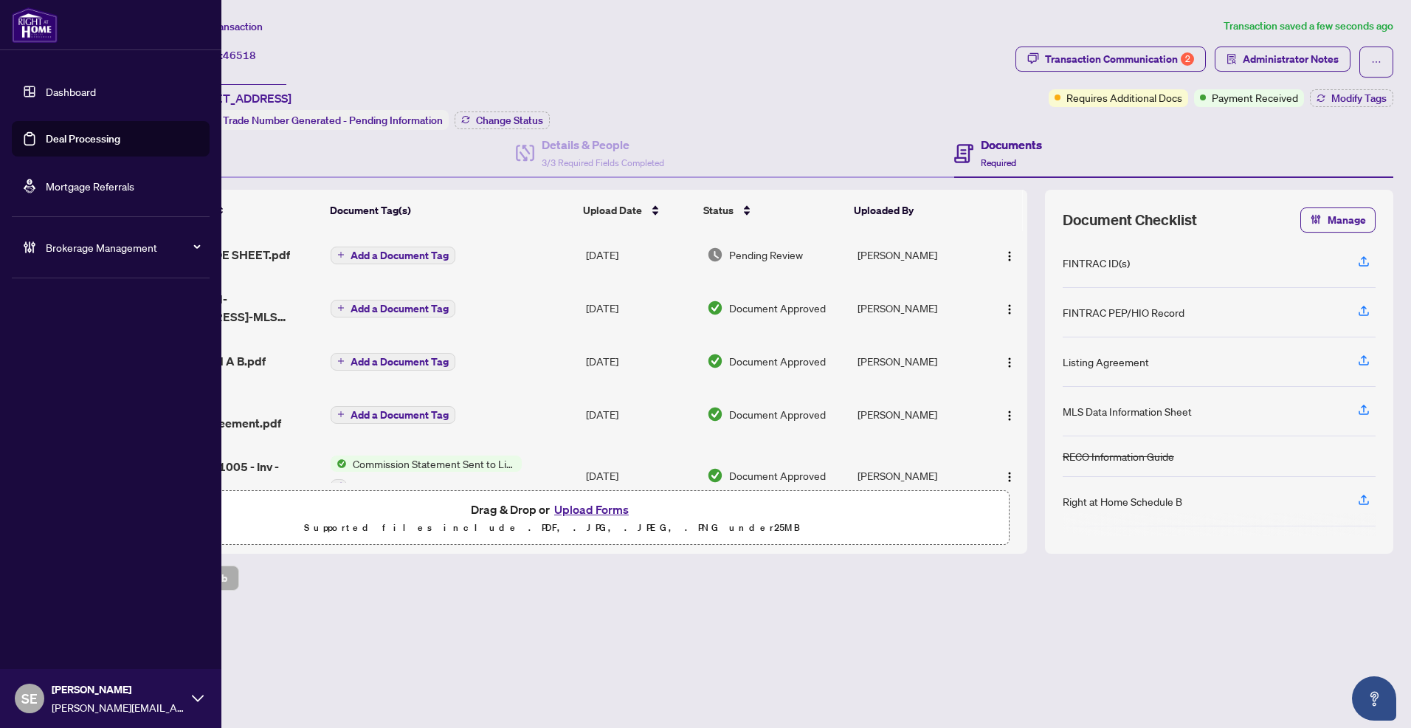
click at [46, 136] on link "Deal Processing" at bounding box center [83, 138] width 75 height 13
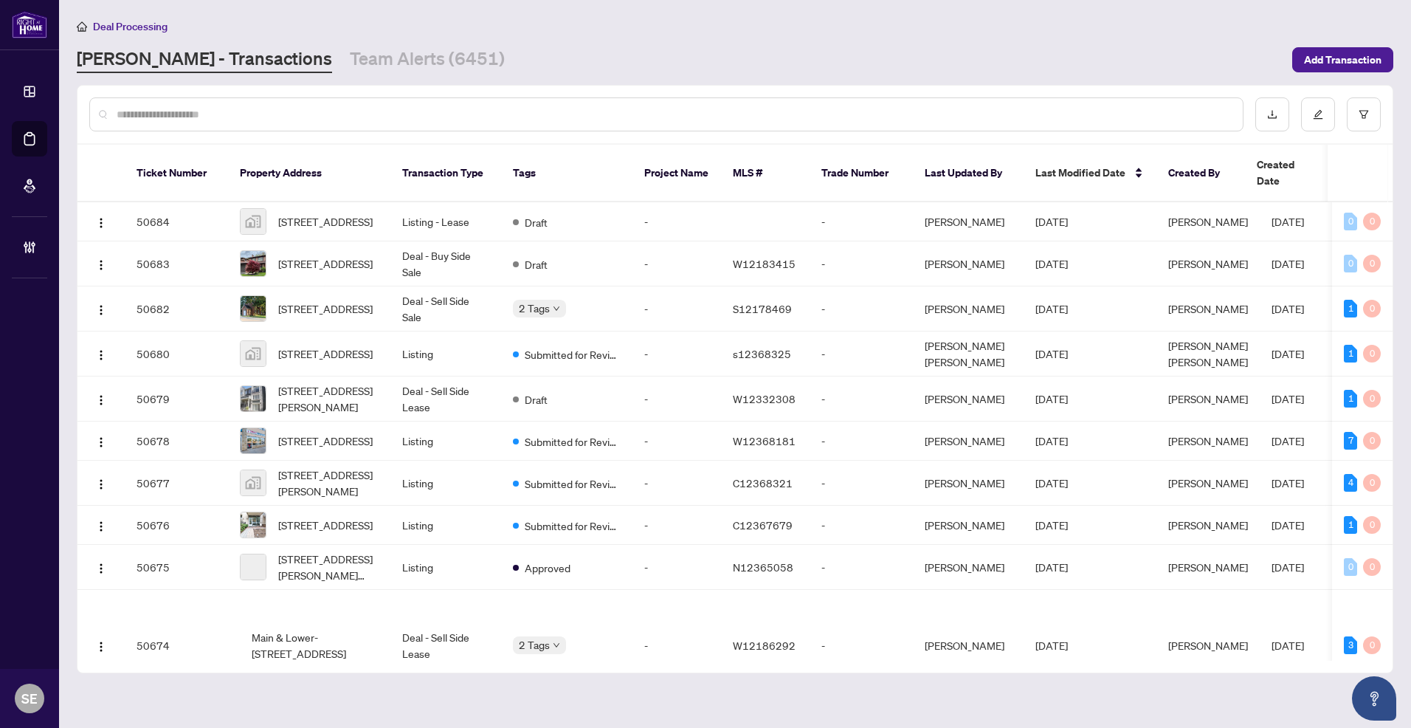
click at [431, 99] on div at bounding box center [666, 114] width 1154 height 34
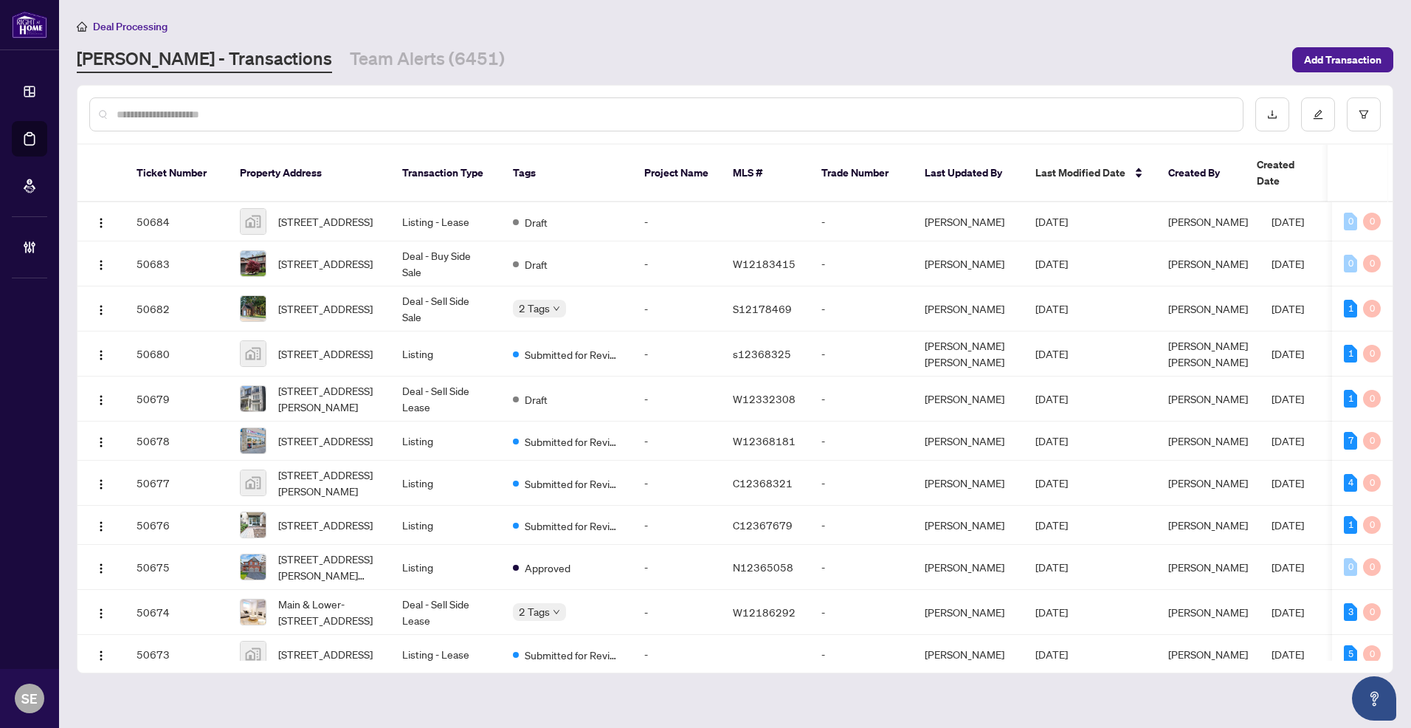
click at [438, 115] on input "text" at bounding box center [674, 114] width 1114 height 16
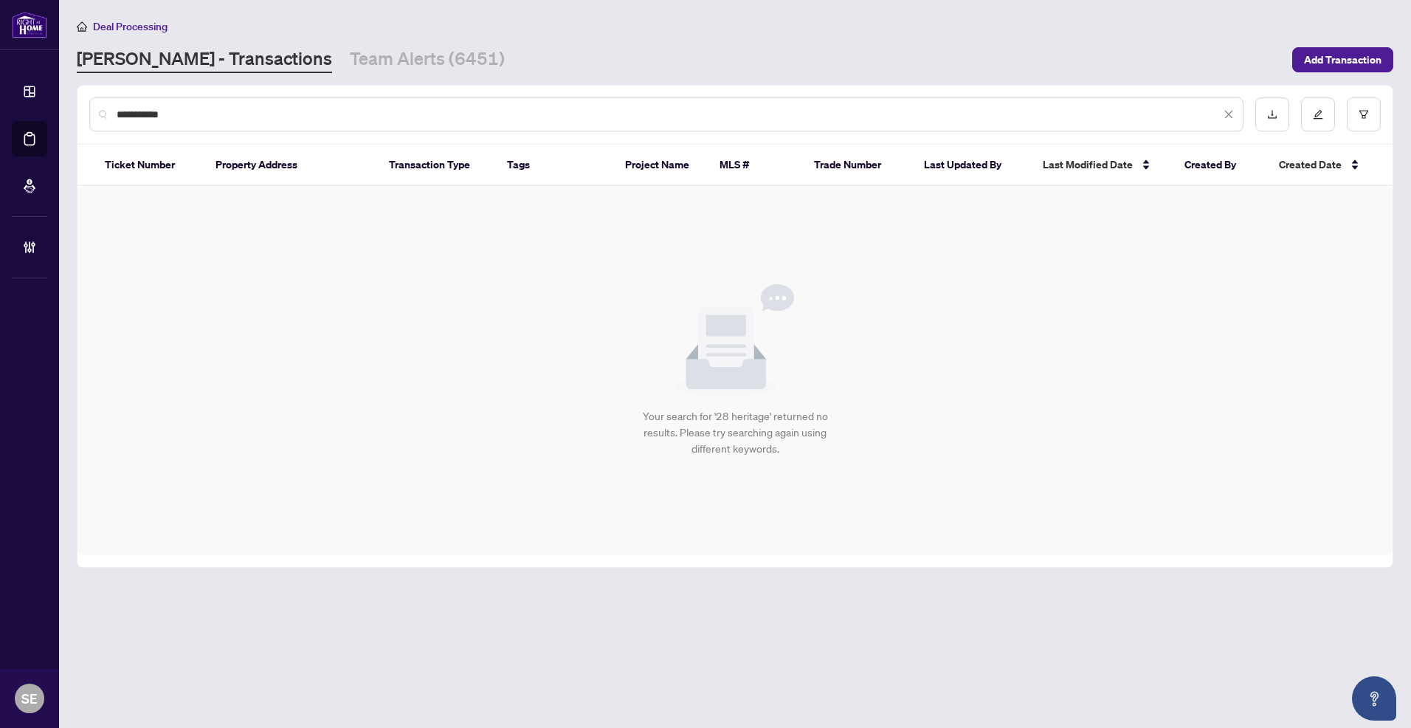
type input "**********"
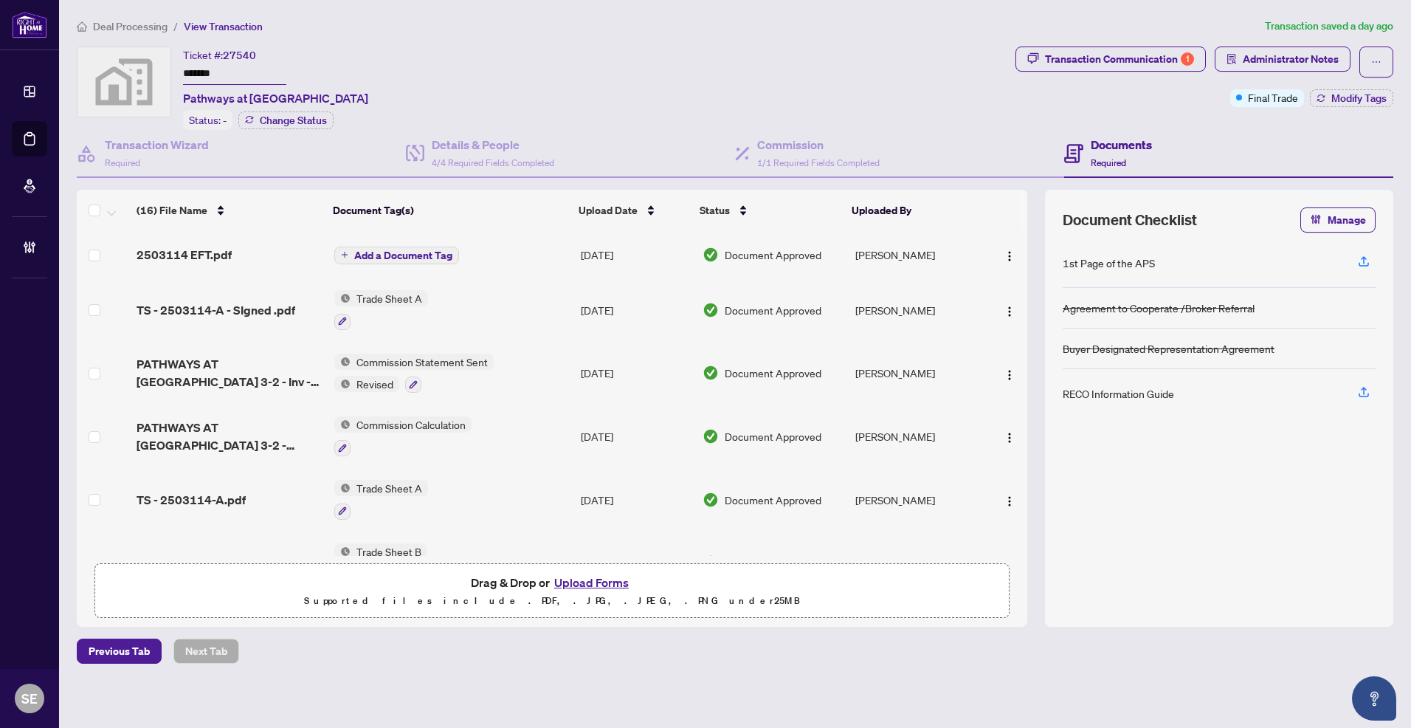
drag, startPoint x: 1218, startPoint y: 5, endPoint x: 1210, endPoint y: 13, distance: 11.5
click at [1217, 7] on main "Deal Processing / View Transaction Transaction saved a day ago Ticket #: 27540 …" at bounding box center [735, 364] width 1352 height 728
click at [1149, 60] on div "Transaction Communication 1" at bounding box center [1119, 59] width 149 height 24
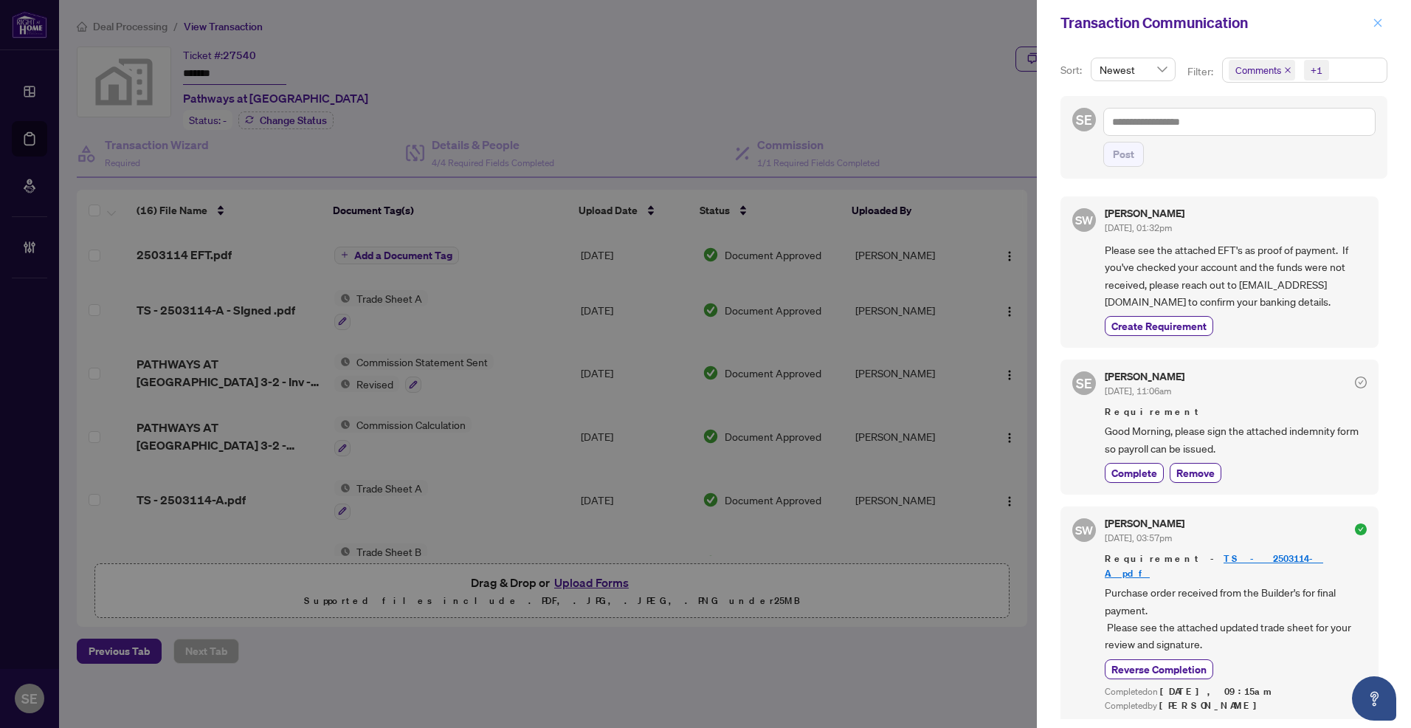
click at [1379, 21] on icon "close" at bounding box center [1378, 22] width 8 height 8
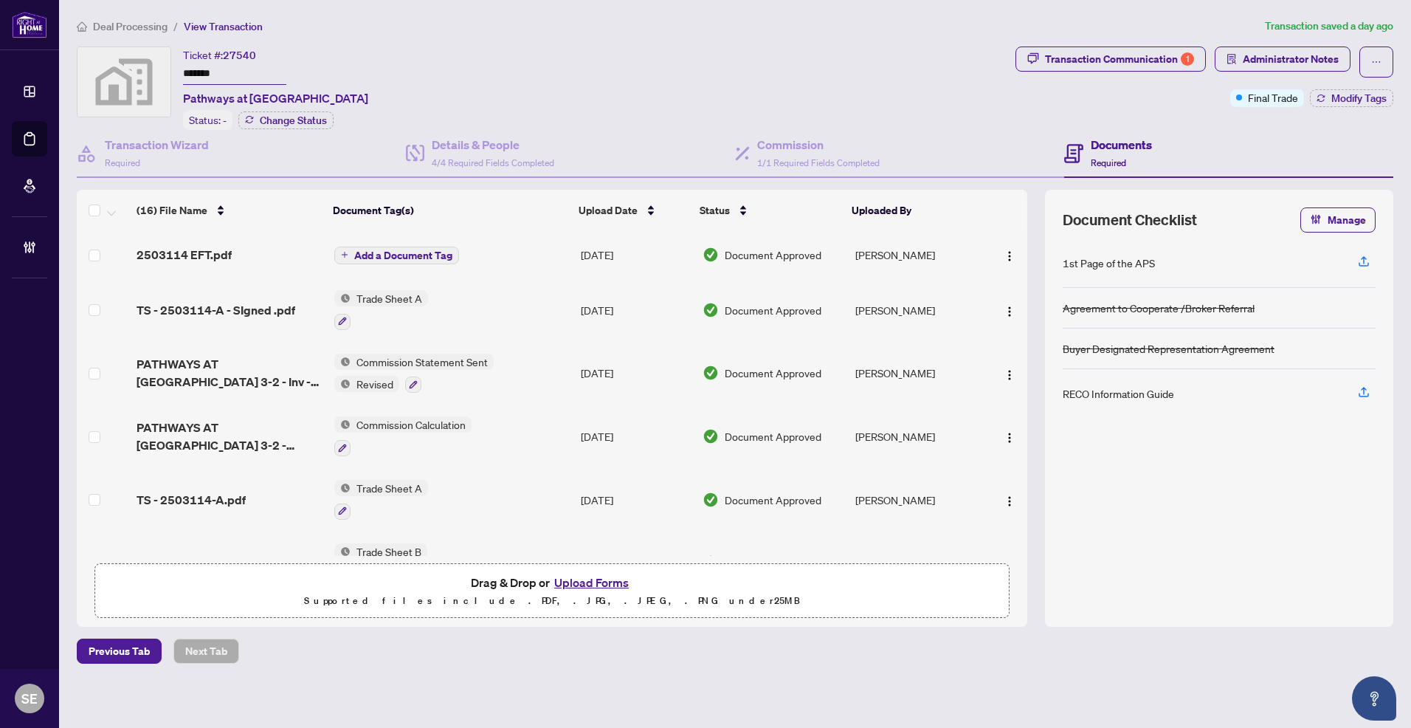
drag, startPoint x: 262, startPoint y: 77, endPoint x: 19, endPoint y: 72, distance: 242.8
click at [0, 78] on html "Dashboard Deal Processing Mortgage Referrals Brokerage Management SE Sarah Emis…" at bounding box center [705, 364] width 1411 height 728
click at [1275, 52] on span "Administrator Notes" at bounding box center [1291, 59] width 96 height 24
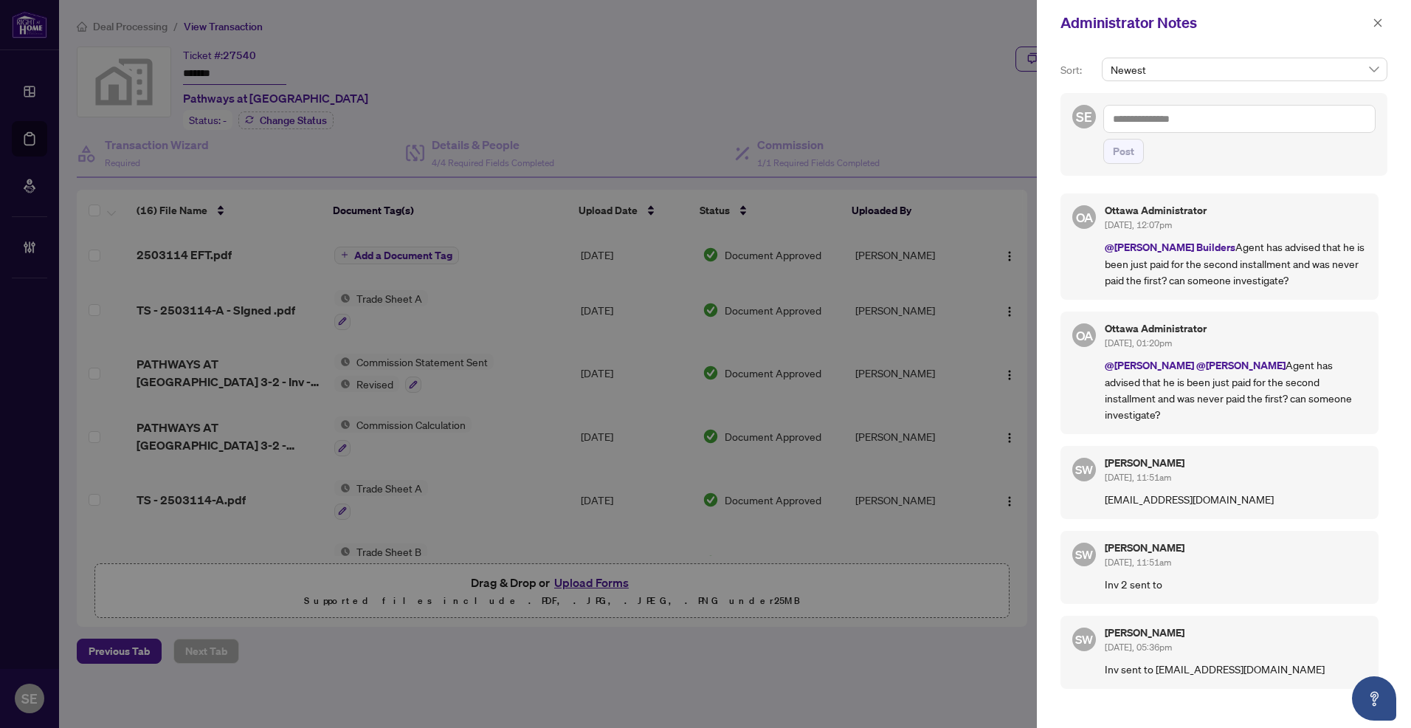
click at [1234, 125] on textarea at bounding box center [1239, 119] width 272 height 28
click at [1233, 68] on span "Newest" at bounding box center [1245, 69] width 268 height 22
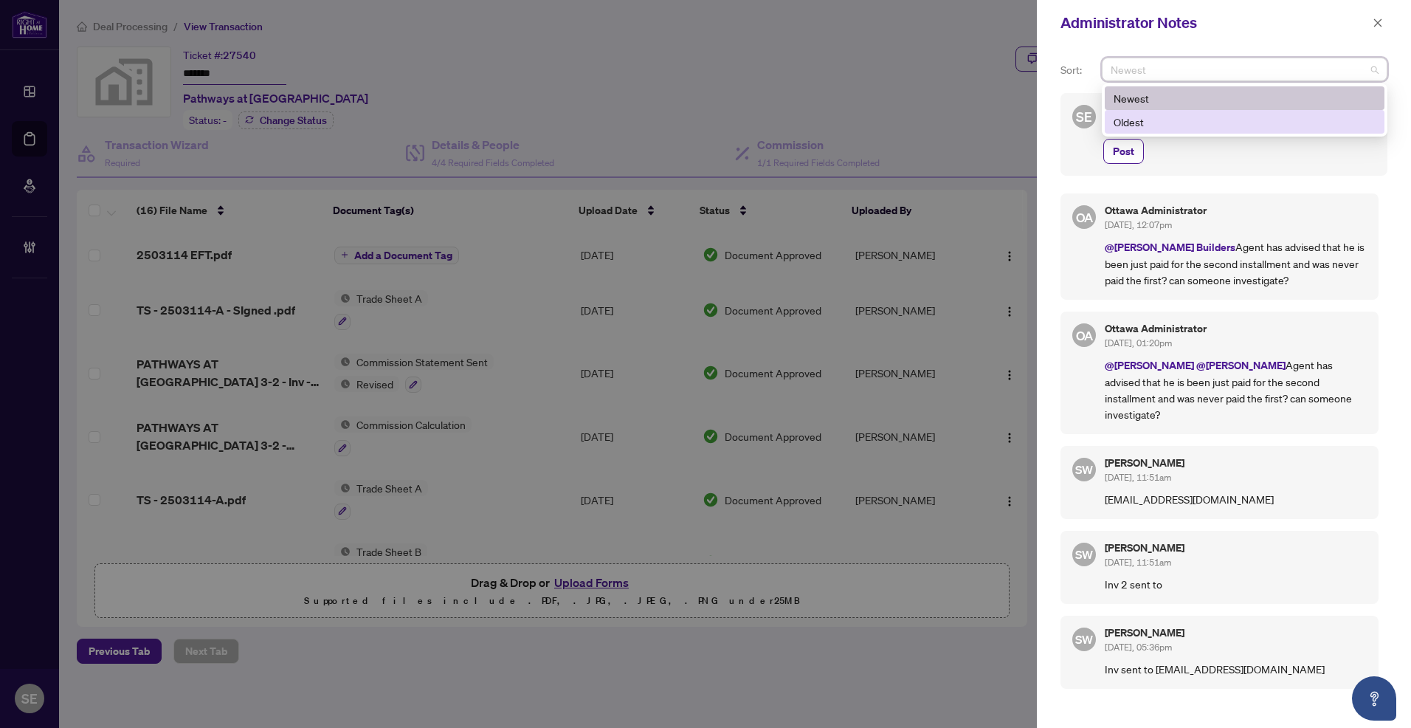
click at [1296, 182] on div "**********" at bounding box center [1224, 387] width 374 height 682
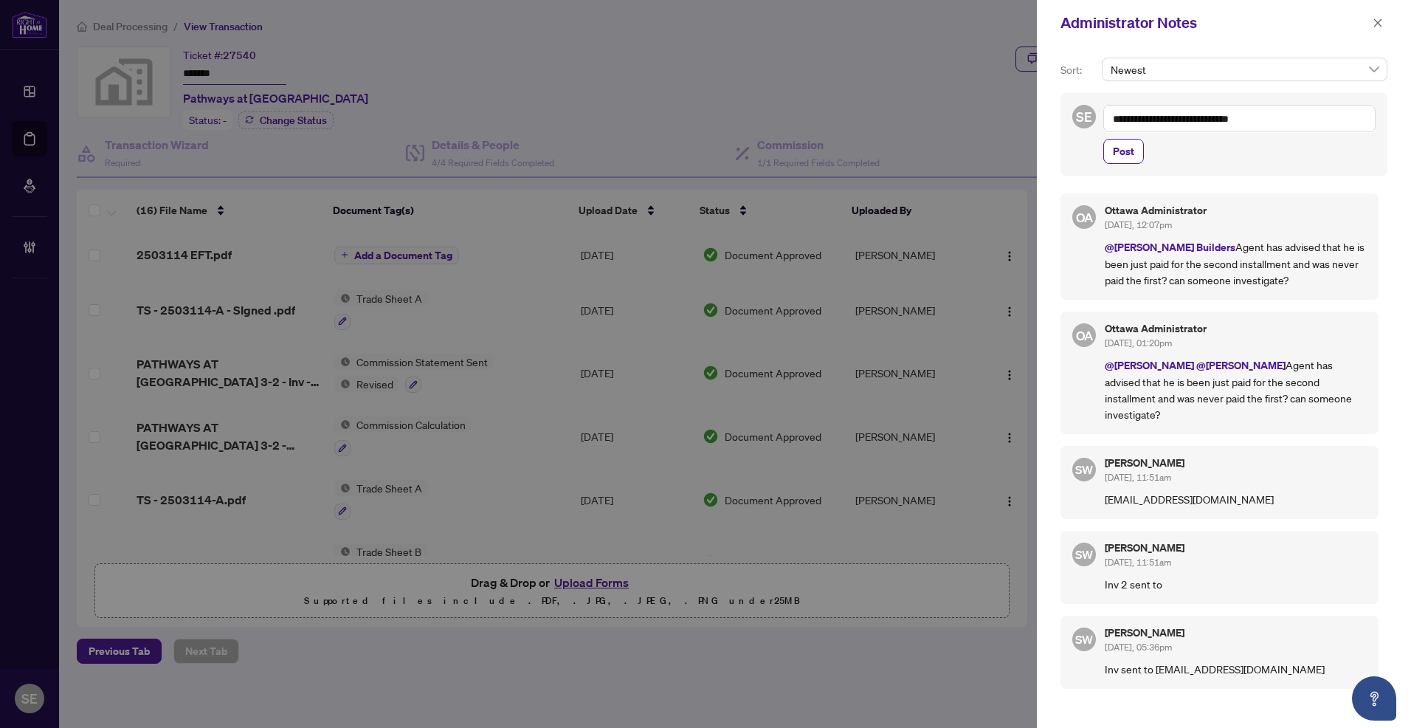
drag, startPoint x: 1218, startPoint y: 120, endPoint x: 1280, endPoint y: 113, distance: 61.6
click at [1280, 113] on textarea "**********" at bounding box center [1239, 118] width 272 height 27
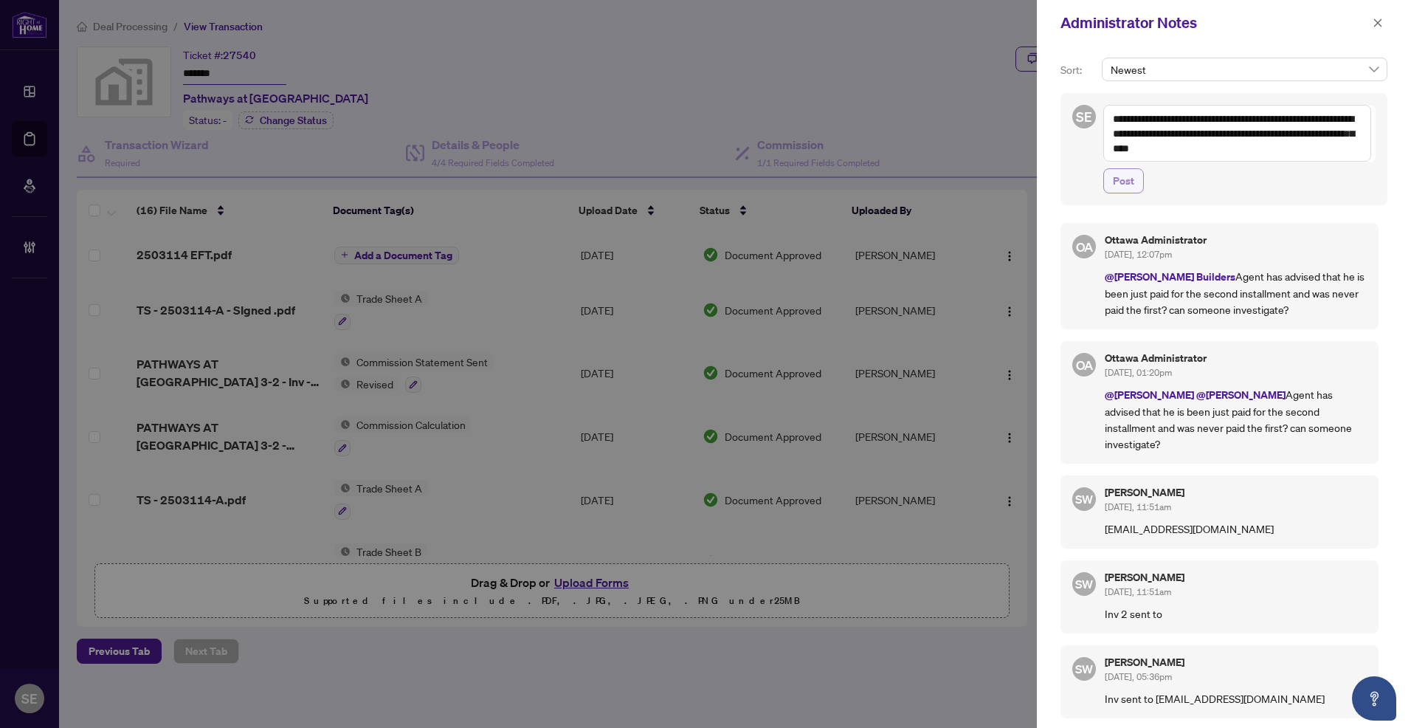
type textarea "**********"
click at [1120, 183] on span "Post" at bounding box center [1123, 181] width 21 height 24
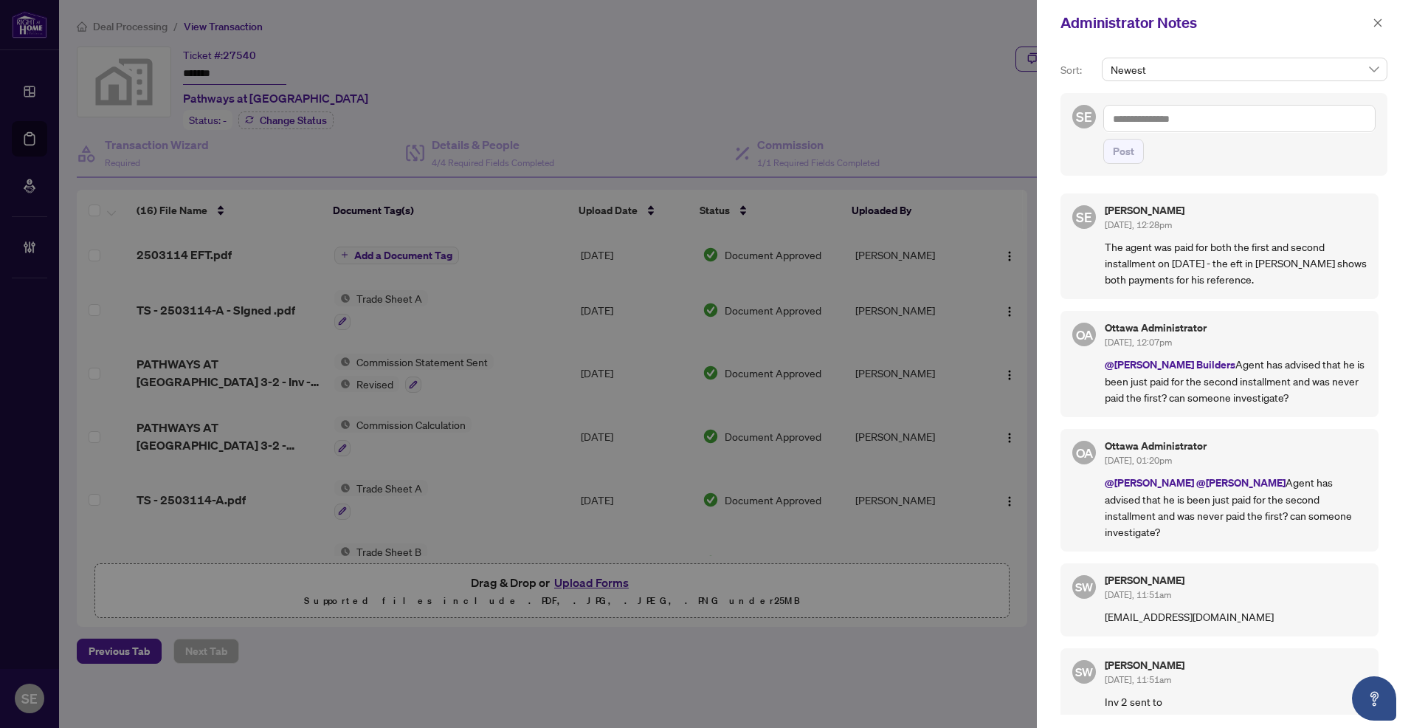
click at [663, 89] on div at bounding box center [705, 364] width 1411 height 728
click at [1368, 24] on div "Administrator Notes" at bounding box center [1215, 23] width 308 height 22
click at [1378, 18] on icon "close" at bounding box center [1378, 23] width 10 height 10
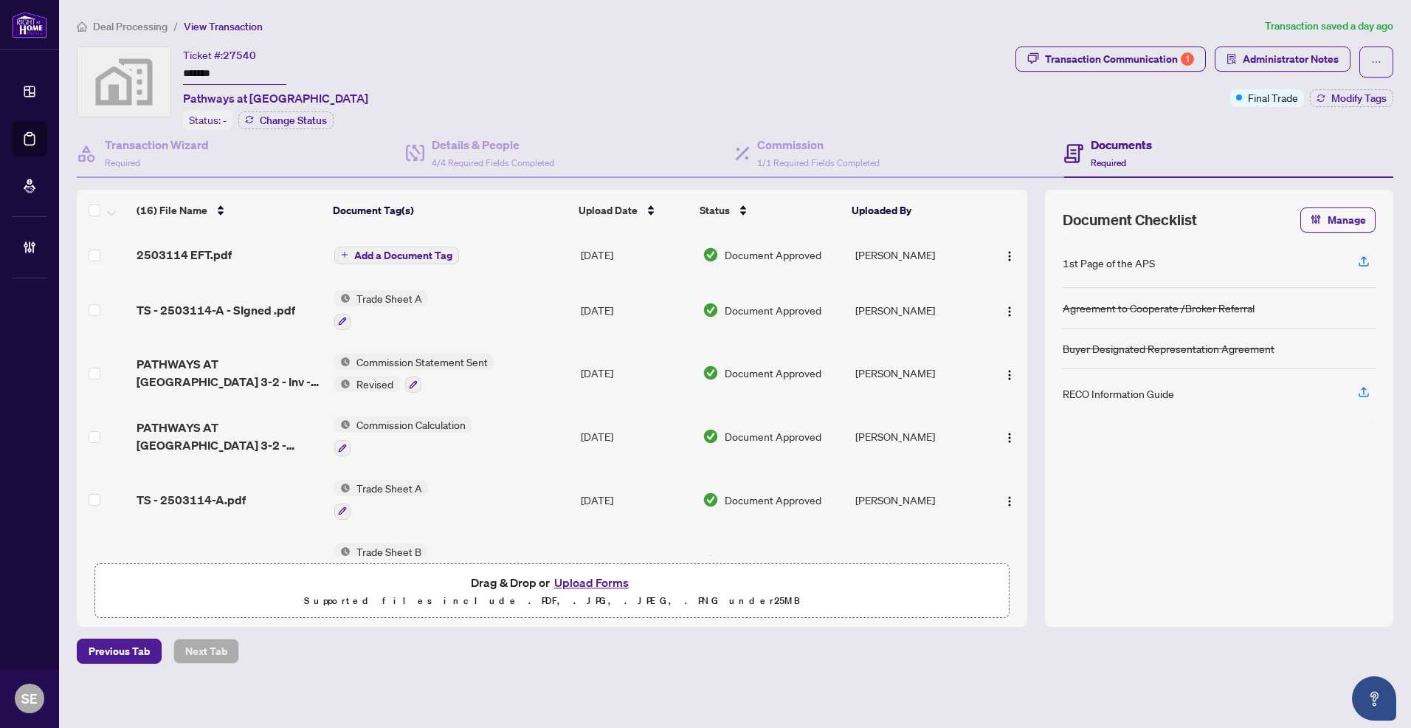
click at [831, 259] on div "Document Approved" at bounding box center [773, 254] width 141 height 16
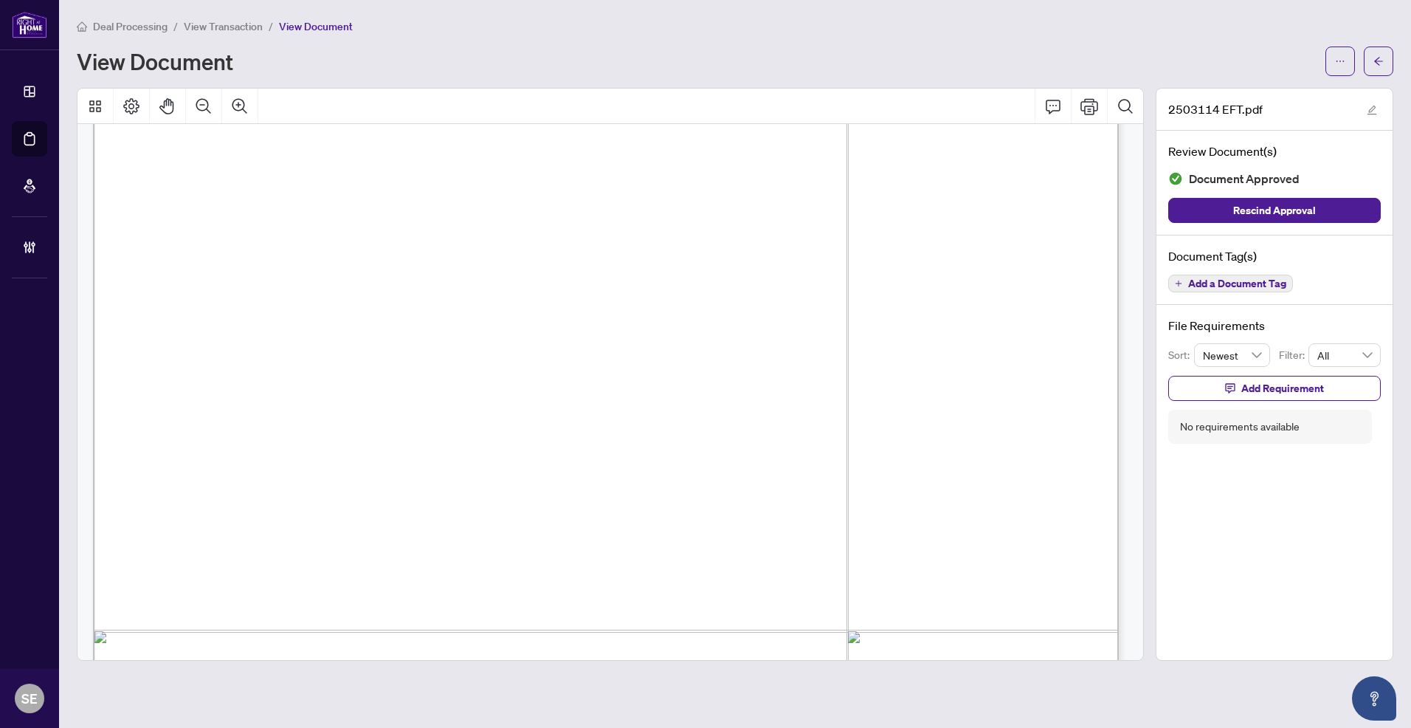
scroll to position [1993, 0]
click at [1375, 70] on span "button" at bounding box center [1378, 61] width 10 height 24
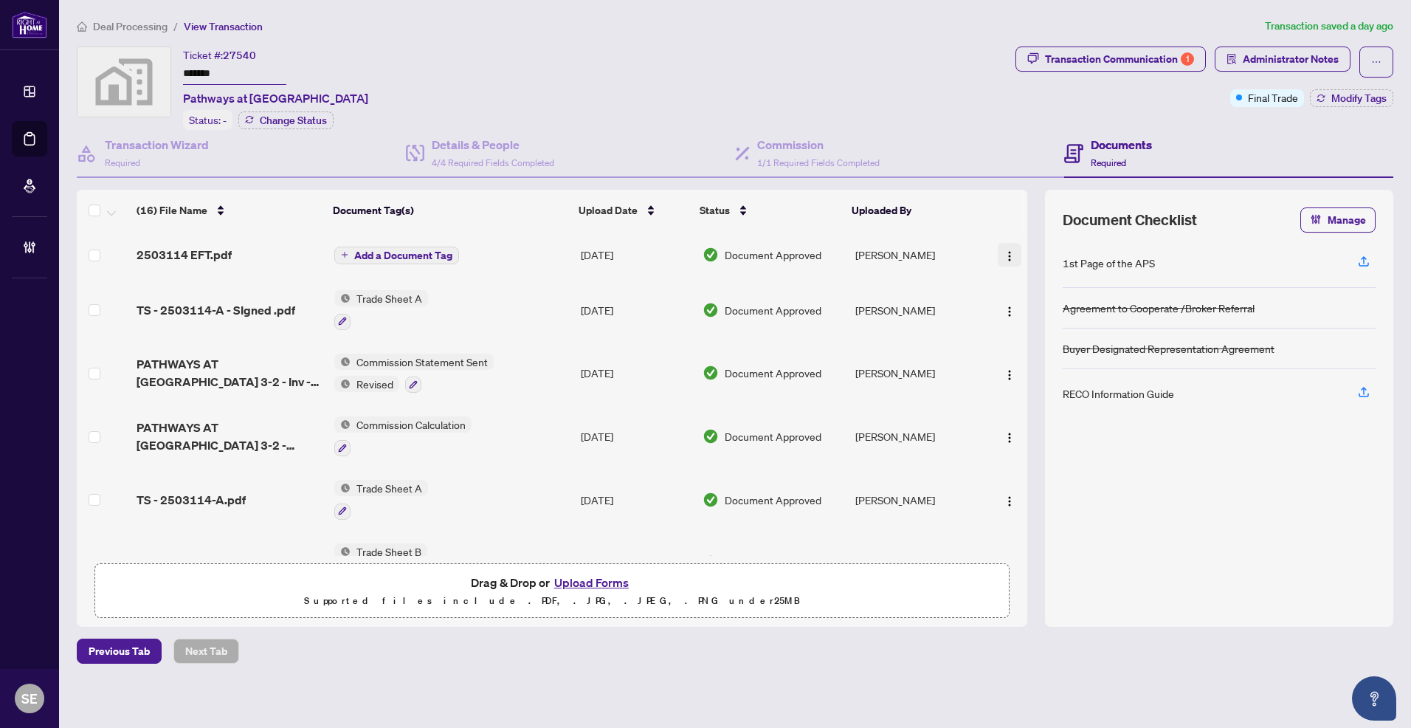
click at [1004, 252] on img "button" at bounding box center [1010, 256] width 12 height 12
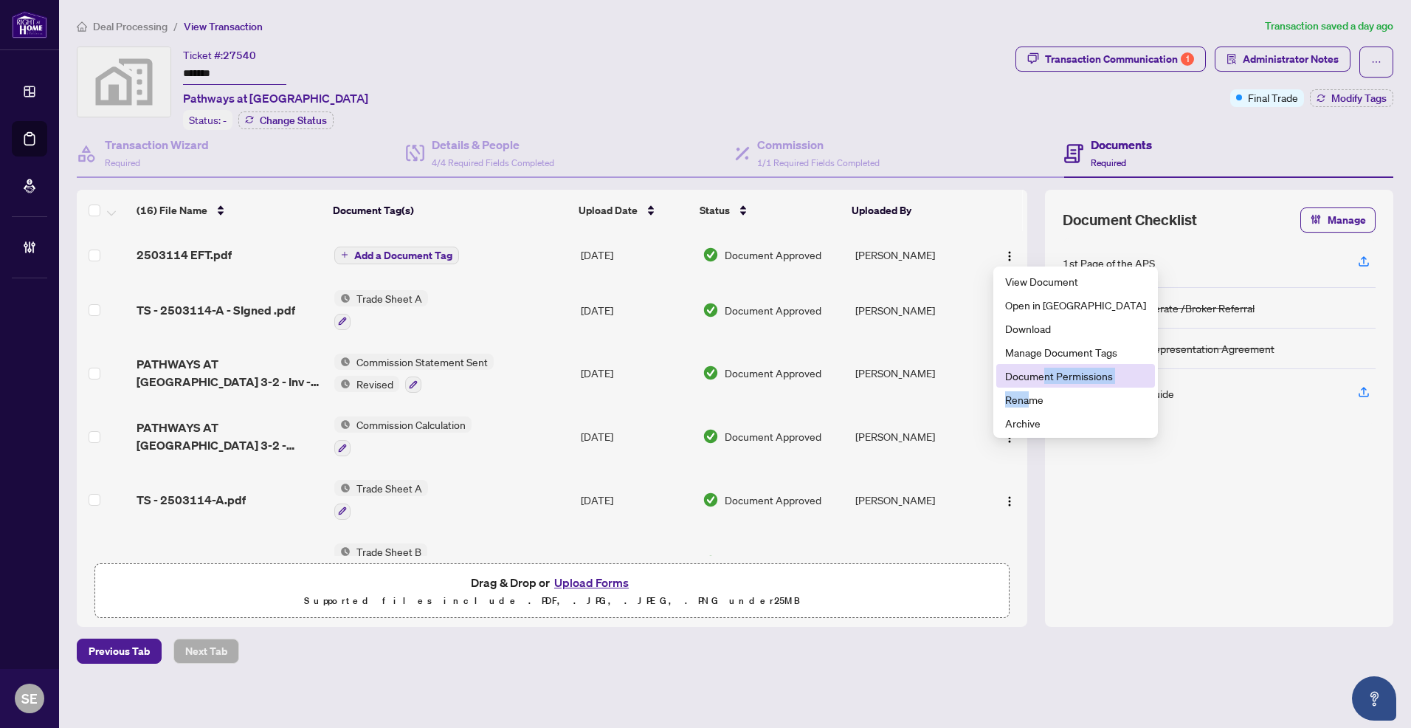
drag, startPoint x: 1029, startPoint y: 403, endPoint x: 1045, endPoint y: 376, distance: 31.8
click at [1045, 376] on ul "View Document Open in New Tab Download Manage Document Tags Document Permission…" at bounding box center [1075, 351] width 165 height 171
click at [1051, 375] on span "Document Permissions" at bounding box center [1075, 376] width 141 height 16
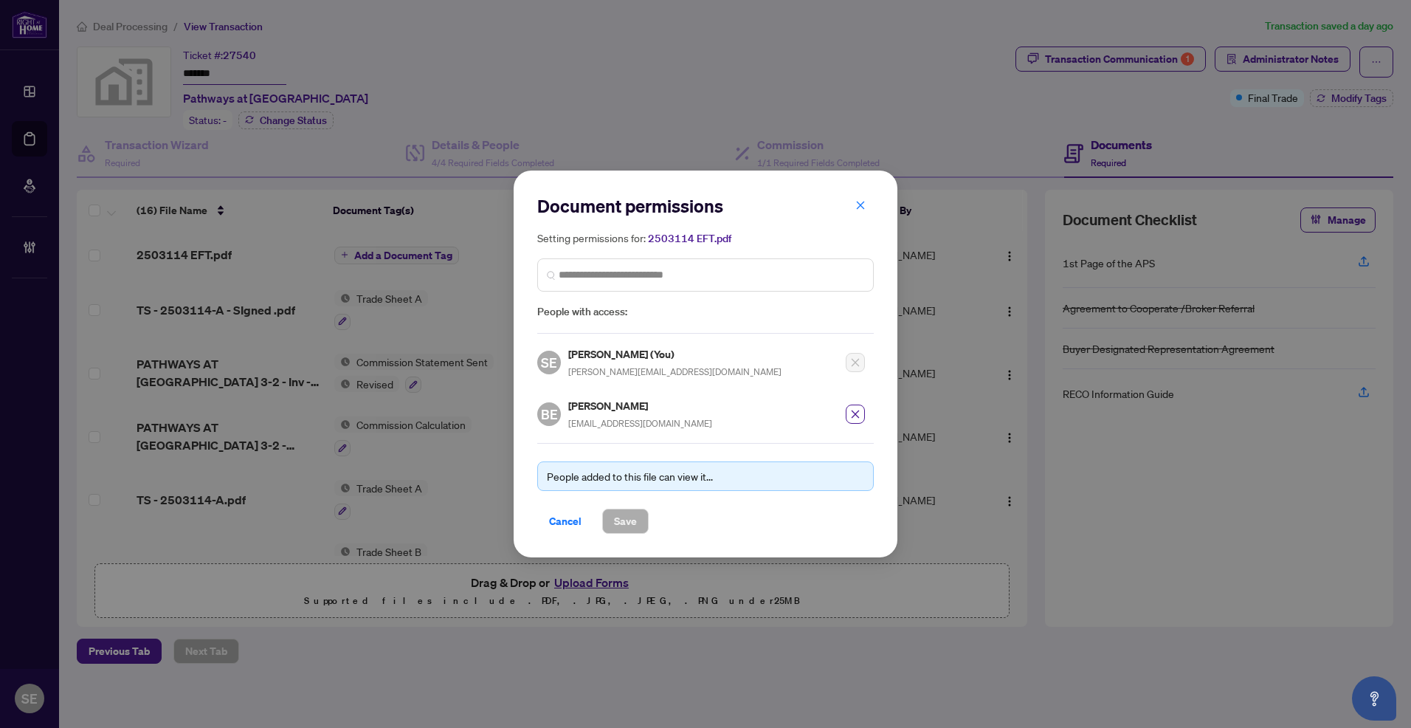
drag, startPoint x: 858, startPoint y: 213, endPoint x: 1203, endPoint y: 70, distance: 373.6
click at [859, 210] on icon "close" at bounding box center [860, 205] width 10 height 10
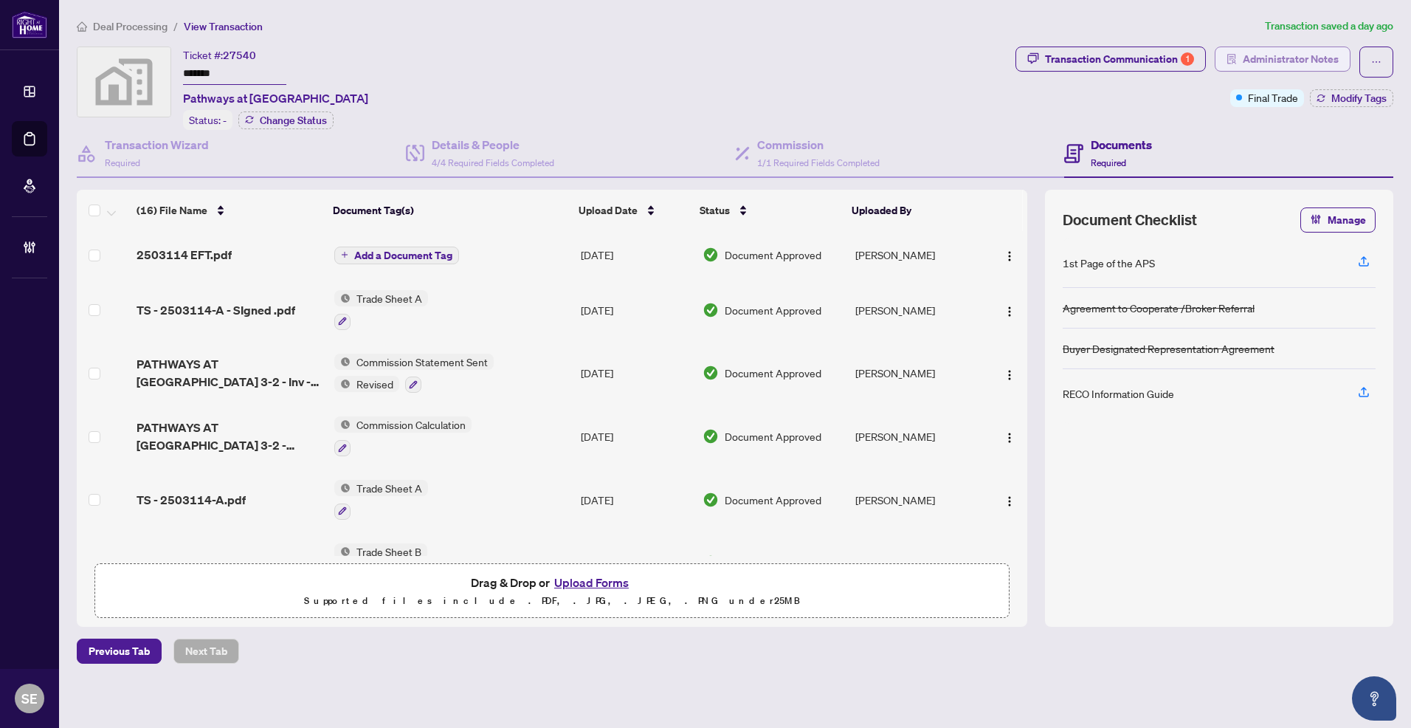
click at [1303, 58] on span "Administrator Notes" at bounding box center [1291, 59] width 96 height 24
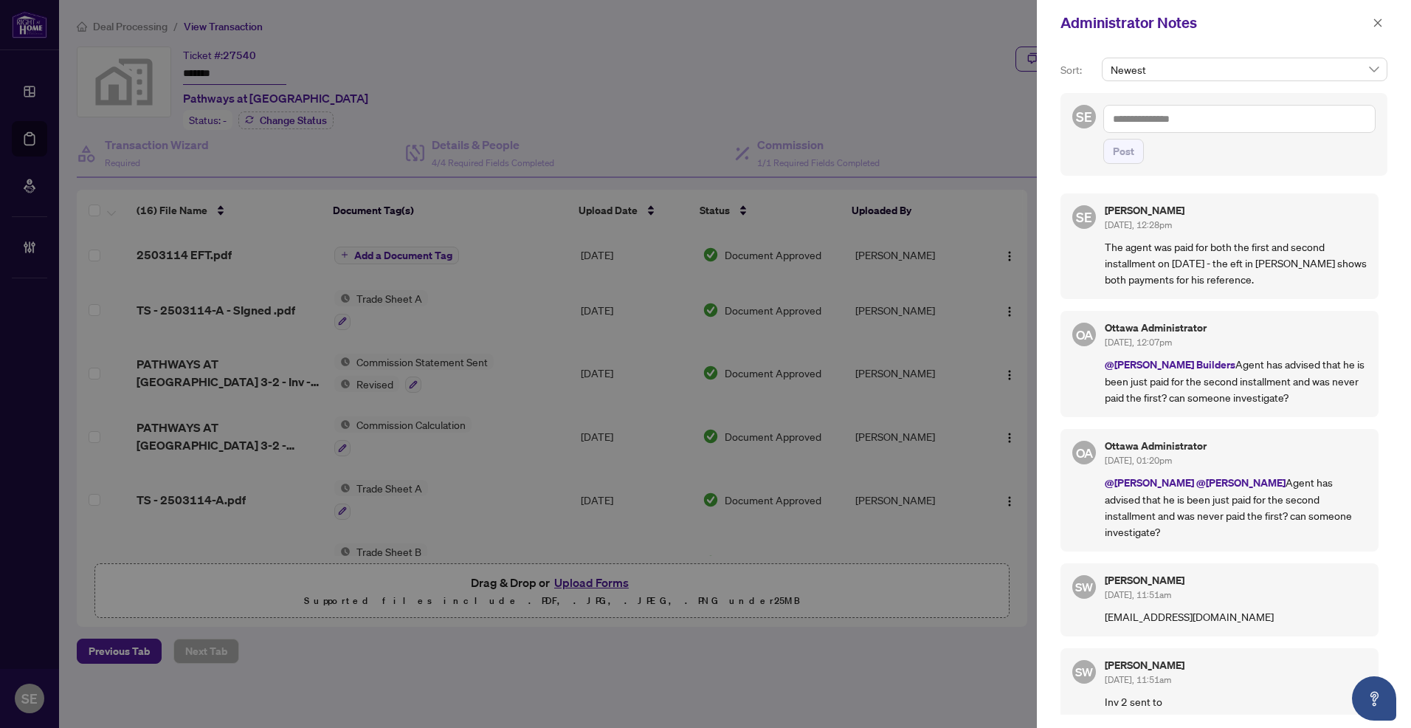
click at [1176, 114] on textarea at bounding box center [1239, 119] width 272 height 28
click at [1162, 132] on span "Ott awa Administrator" at bounding box center [1216, 129] width 163 height 13
type textarea "**********"
click at [1127, 153] on span "Post" at bounding box center [1123, 151] width 21 height 24
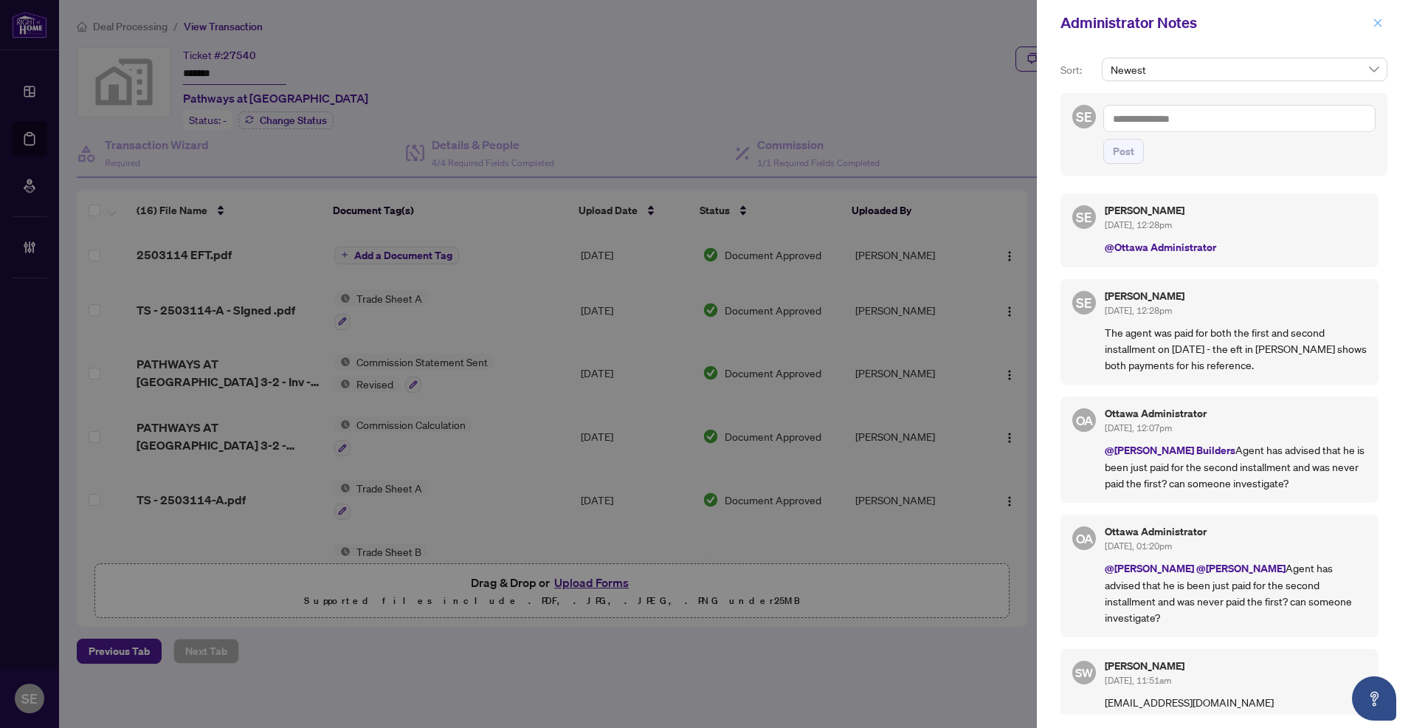
click at [1369, 28] on button "button" at bounding box center [1377, 23] width 19 height 18
